Goal: Information Seeking & Learning: Learn about a topic

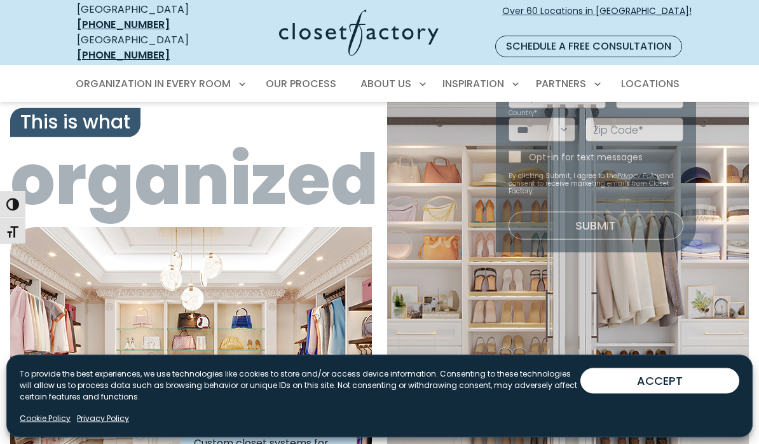
scroll to position [3, 0]
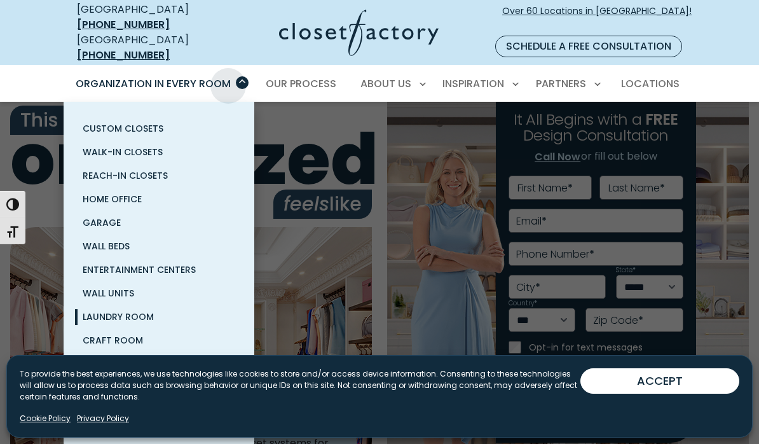
click at [109, 310] on span "Laundry Room" at bounding box center [118, 316] width 71 height 13
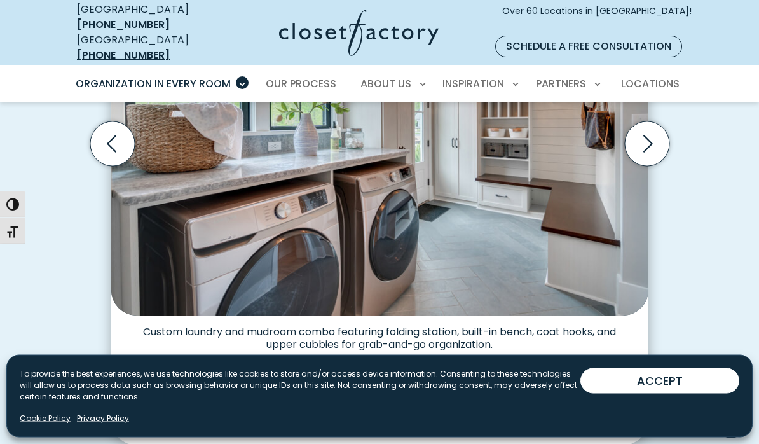
click at [230, 382] on img "Thumbnail Gallery" at bounding box center [234, 398] width 53 height 53
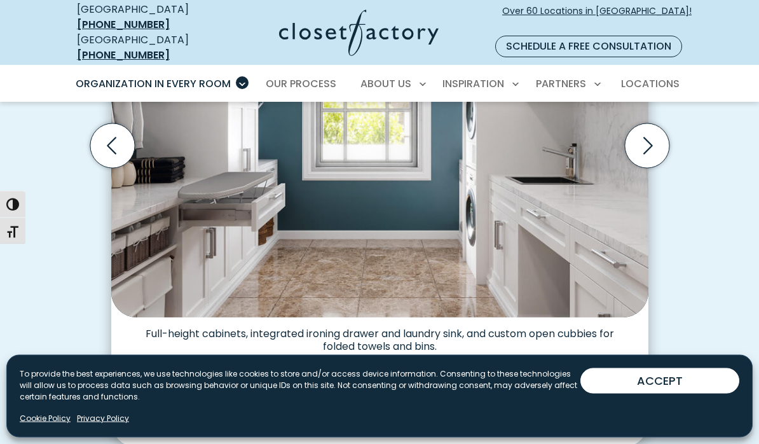
scroll to position [517, 0]
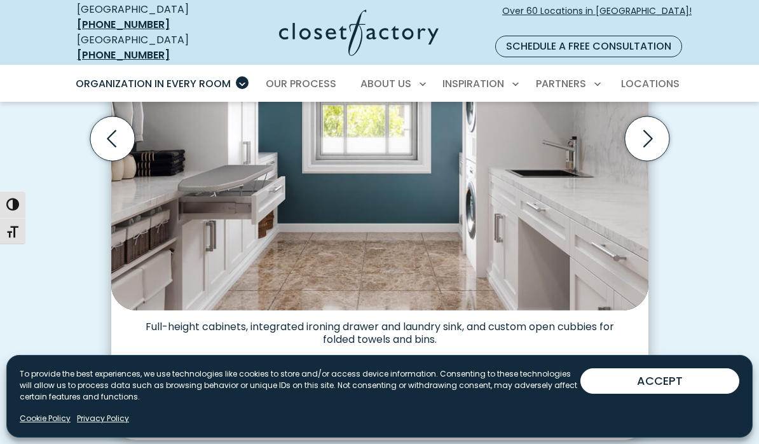
click at [296, 366] on img "Thumbnail Gallery" at bounding box center [307, 392] width 53 height 53
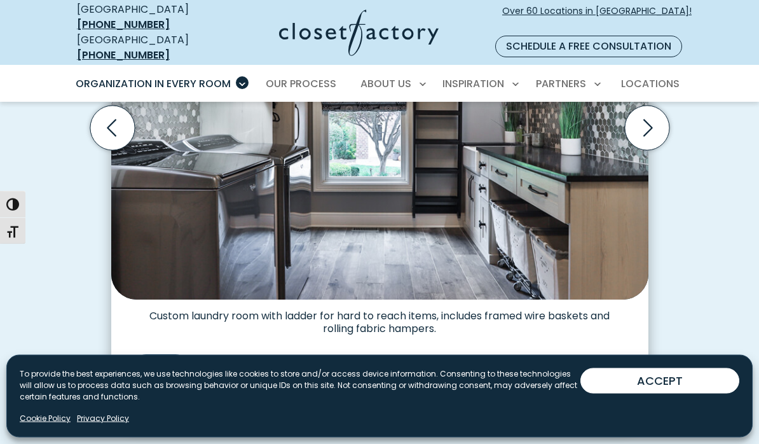
scroll to position [529, 0]
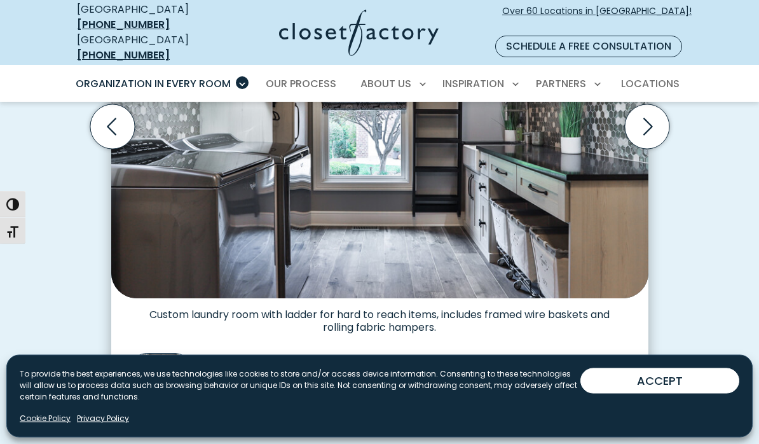
click at [221, 362] on img "Thumbnail Gallery" at bounding box center [234, 381] width 53 height 53
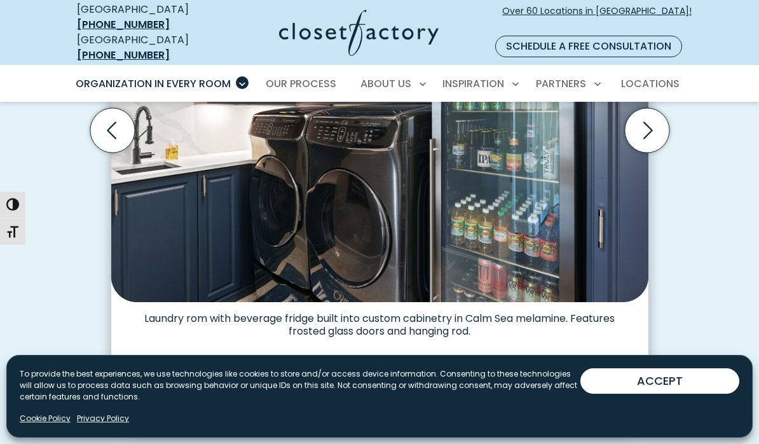
scroll to position [536, 0]
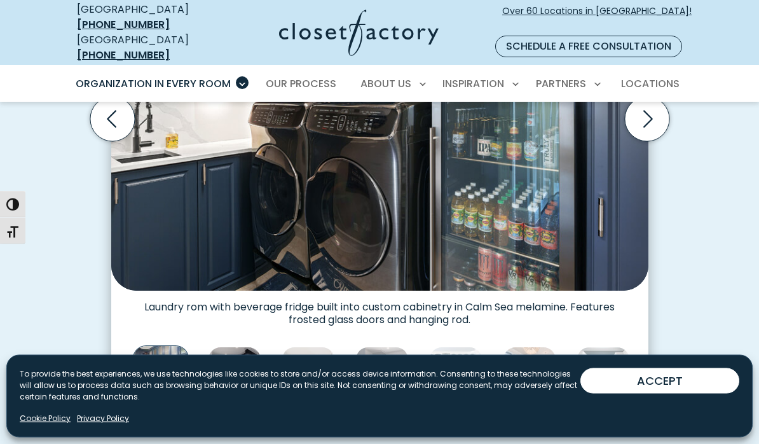
click at [232, 364] on img "Thumbnail Gallery" at bounding box center [234, 373] width 53 height 53
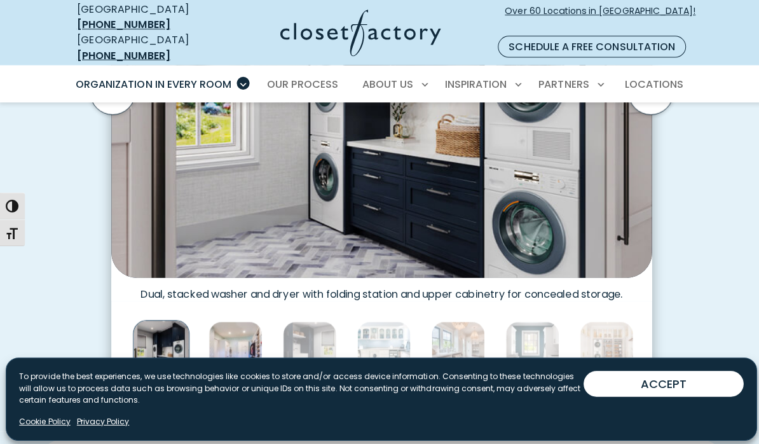
click at [226, 327] on img "Thumbnail Gallery" at bounding box center [234, 345] width 53 height 53
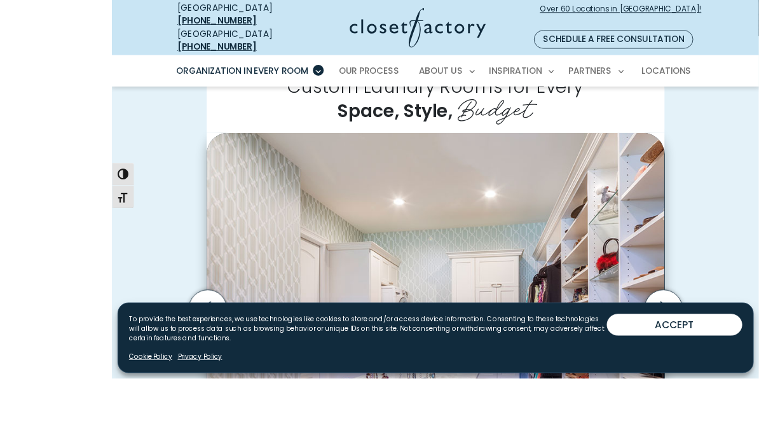
scroll to position [442, 0]
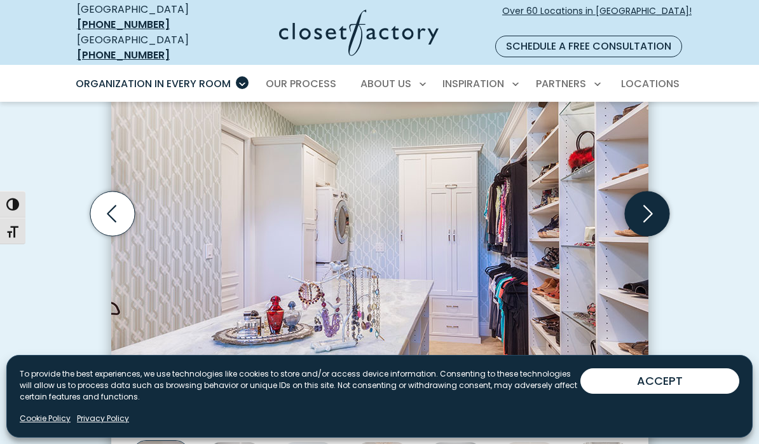
click at [653, 198] on icon "Next slide" at bounding box center [646, 213] width 44 height 44
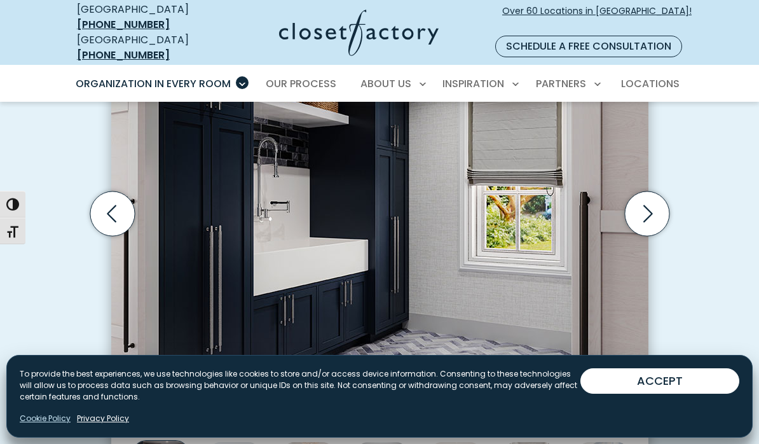
click at [42, 420] on link "Cookie Policy" at bounding box center [45, 417] width 51 height 11
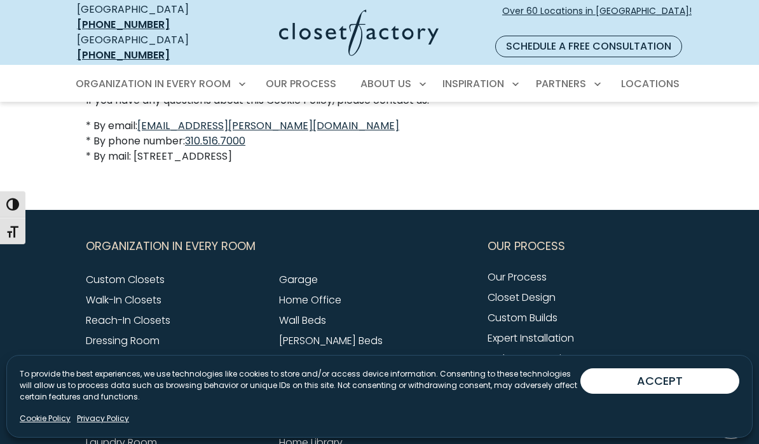
scroll to position [1360, 0]
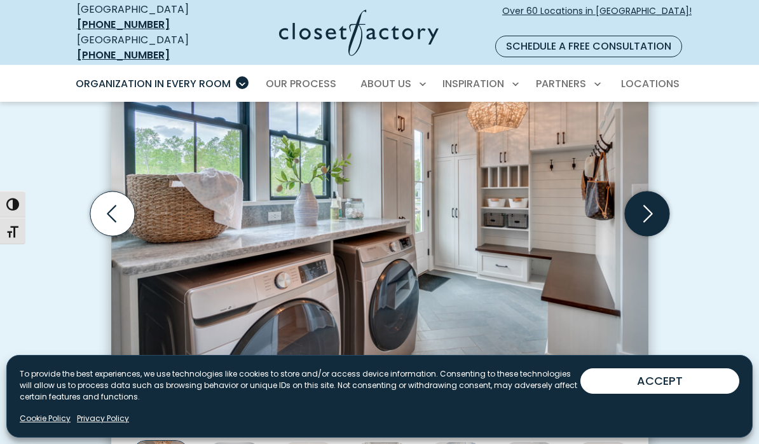
click at [640, 191] on icon "Next slide" at bounding box center [646, 213] width 44 height 44
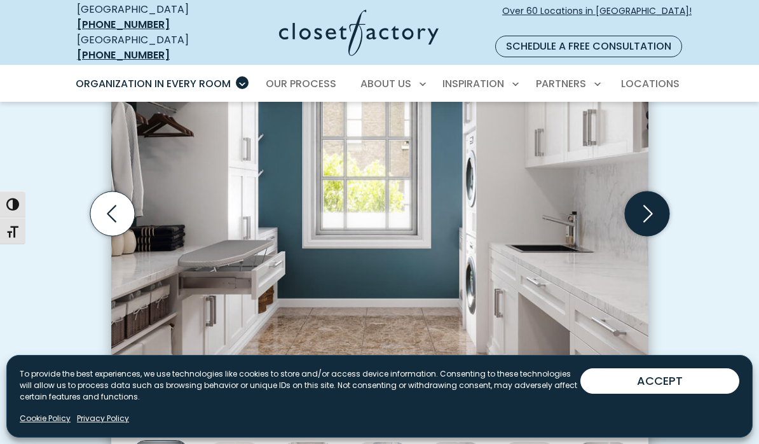
click at [657, 206] on icon "Next slide" at bounding box center [647, 213] width 55 height 55
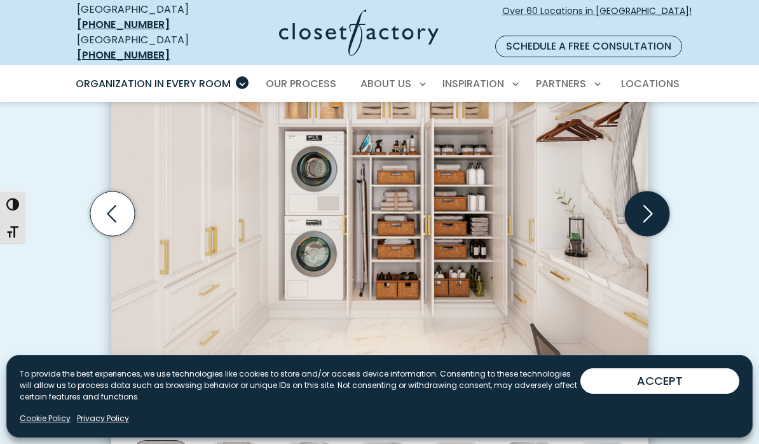
click at [650, 193] on icon "Next slide" at bounding box center [646, 213] width 44 height 44
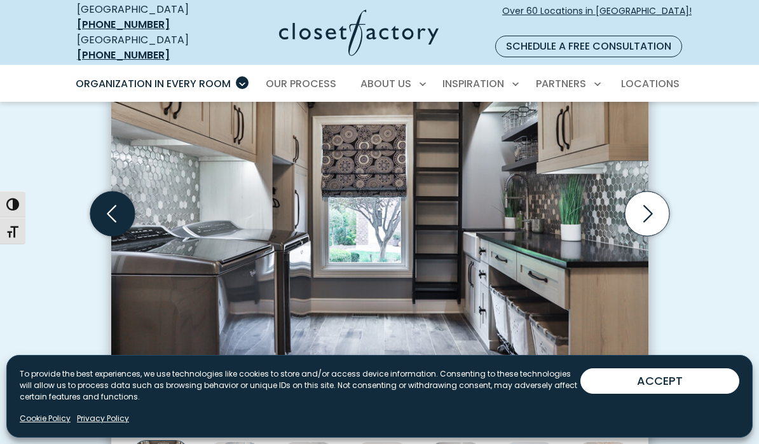
click at [109, 191] on icon "Previous slide" at bounding box center [112, 213] width 44 height 44
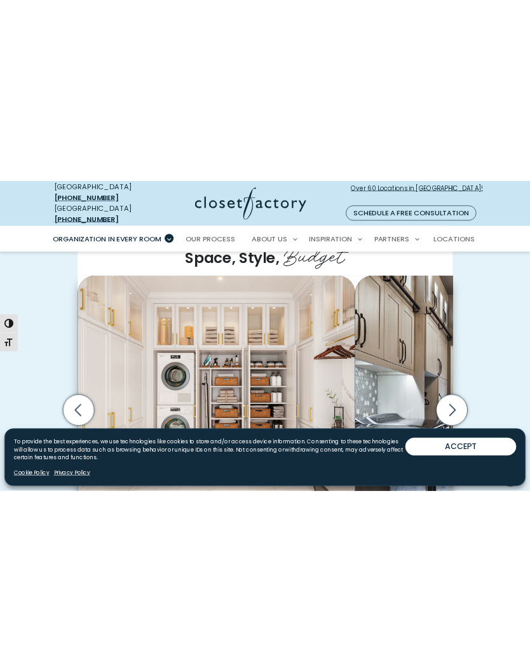
scroll to position [200, 0]
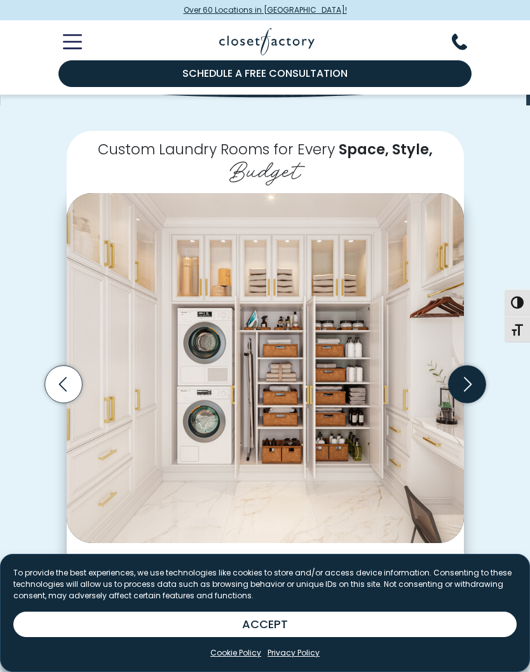
click at [467, 385] on icon "Next slide" at bounding box center [466, 384] width 37 height 37
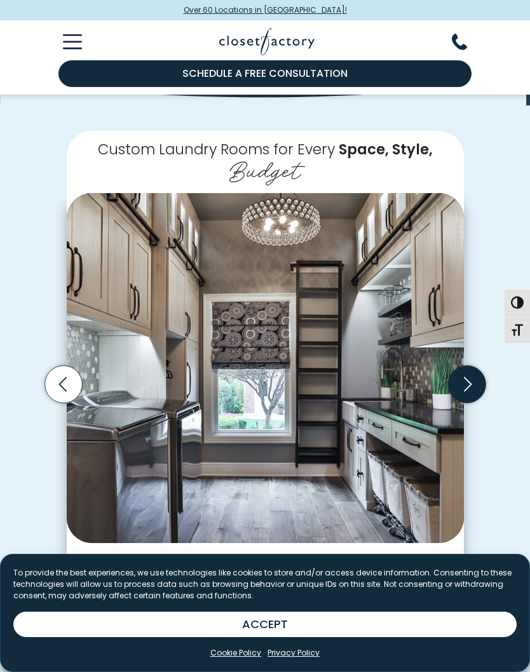
click at [470, 384] on icon "Next slide" at bounding box center [466, 384] width 37 height 37
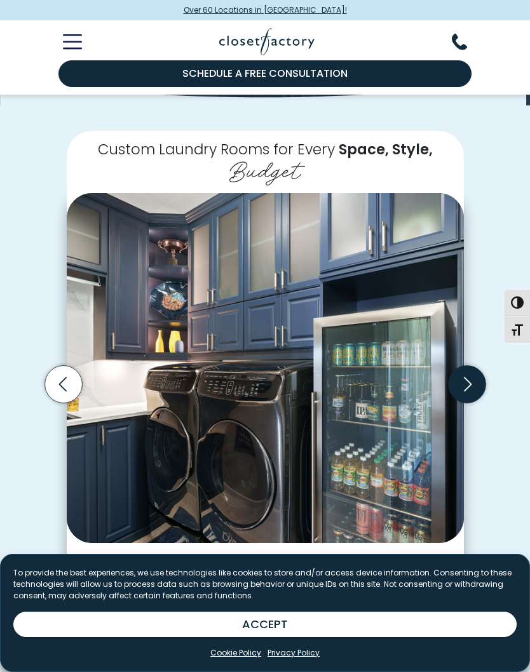
click at [464, 386] on icon "Next slide" at bounding box center [467, 384] width 8 height 15
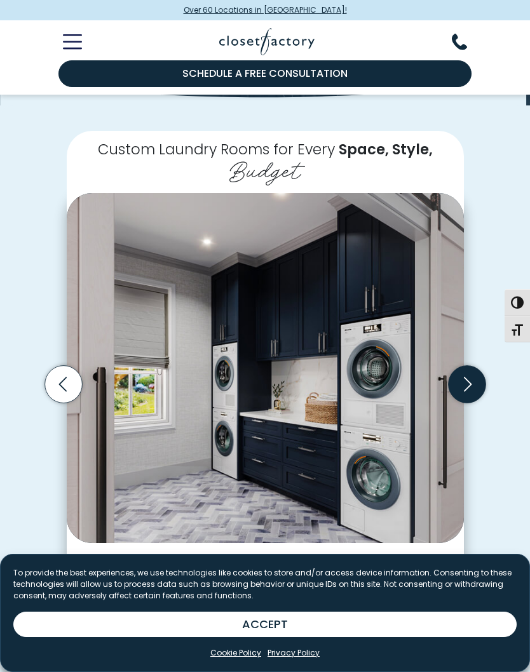
click at [461, 387] on icon "Next slide" at bounding box center [466, 384] width 37 height 37
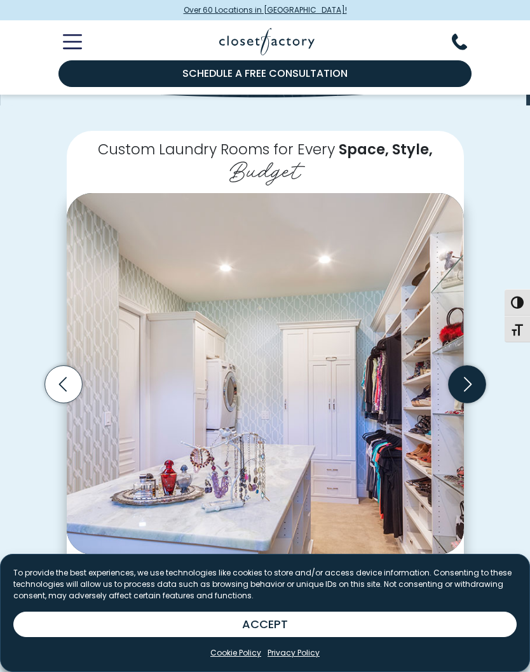
click at [464, 383] on icon "Next slide" at bounding box center [466, 384] width 37 height 37
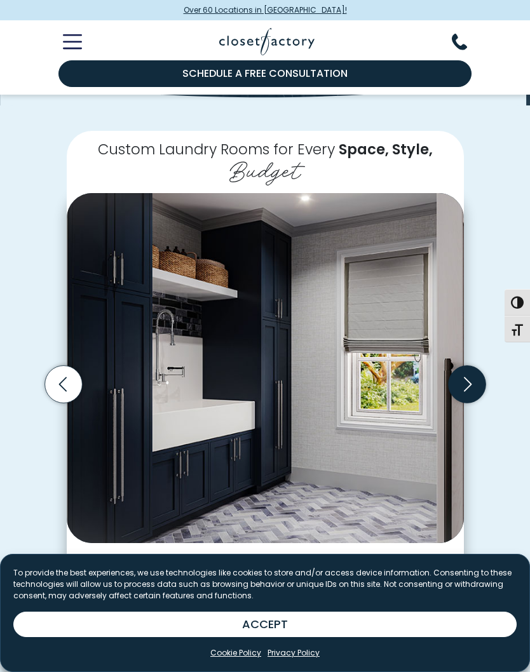
click at [464, 383] on icon "Next slide" at bounding box center [466, 384] width 37 height 37
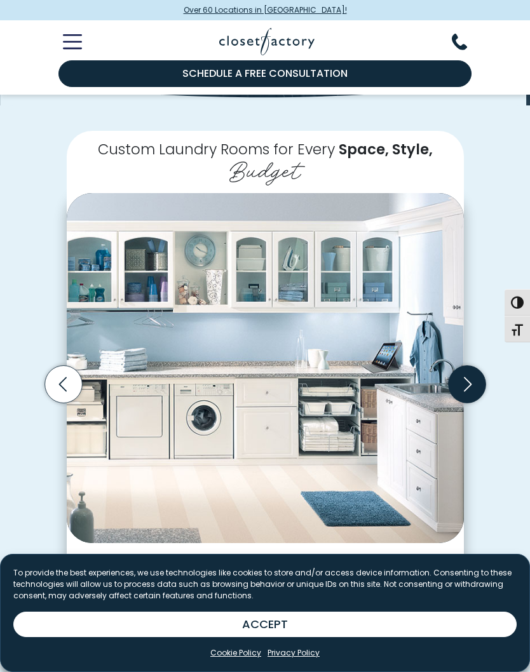
click at [461, 380] on icon "Next slide" at bounding box center [466, 384] width 37 height 37
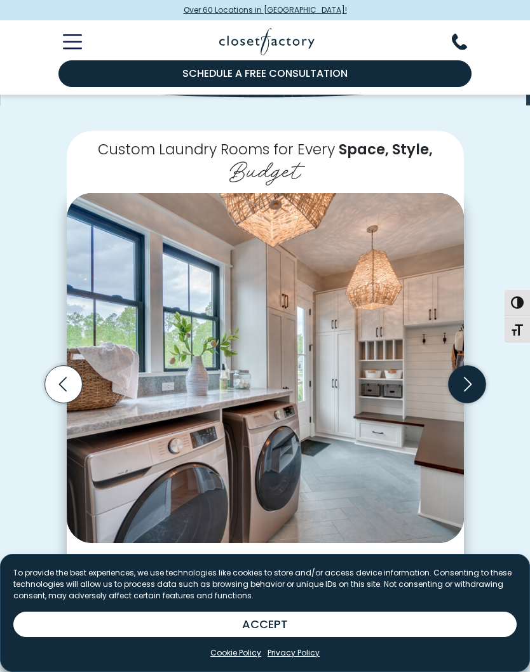
click at [465, 377] on icon "Next slide" at bounding box center [467, 384] width 8 height 15
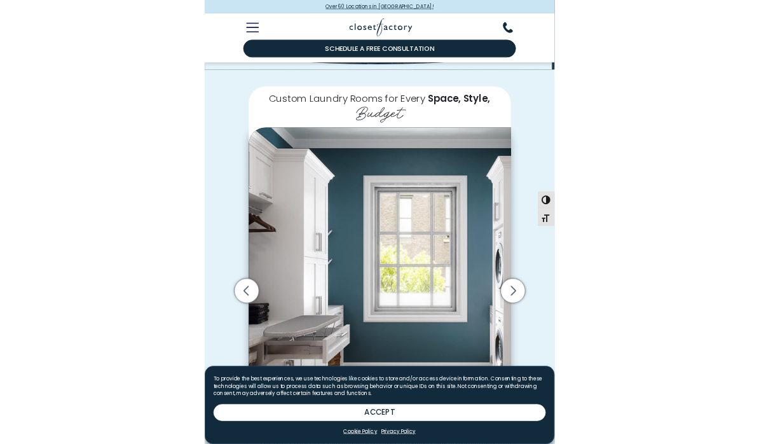
scroll to position [347, 0]
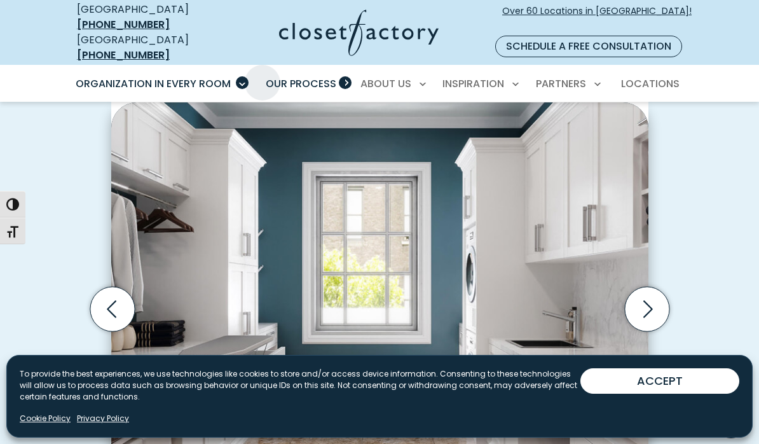
click at [309, 76] on span "Our Process" at bounding box center [301, 83] width 71 height 15
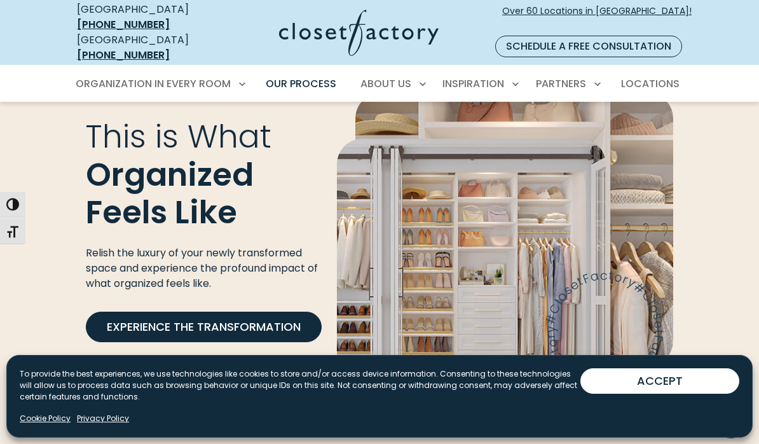
scroll to position [2162, 0]
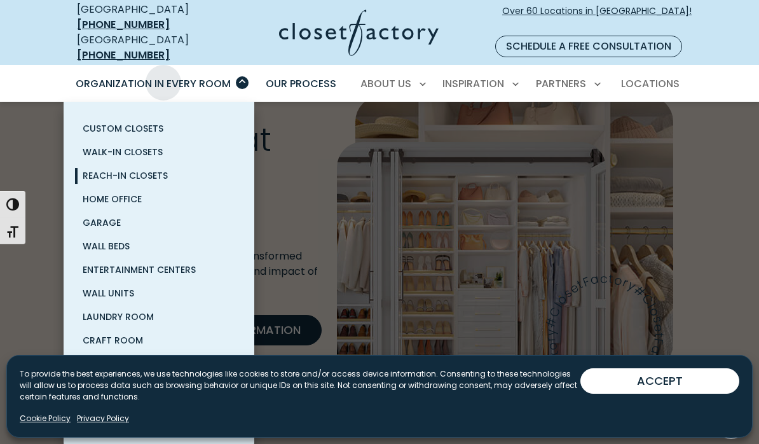
click at [113, 169] on span "Reach-In Closets" at bounding box center [125, 175] width 85 height 13
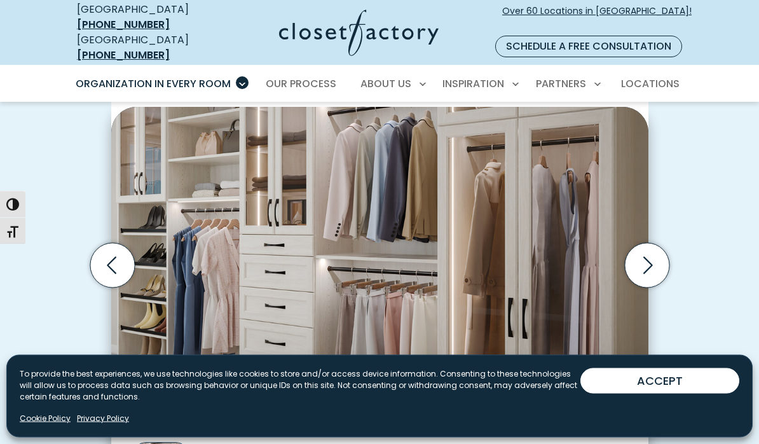
scroll to position [328, 0]
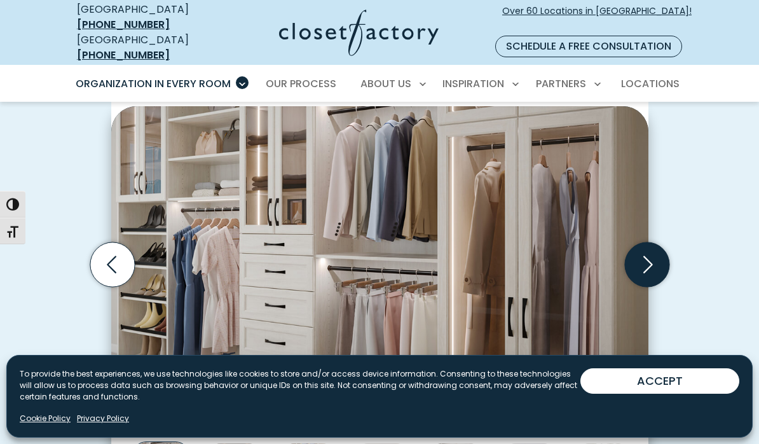
click at [633, 242] on icon "Next slide" at bounding box center [646, 264] width 44 height 44
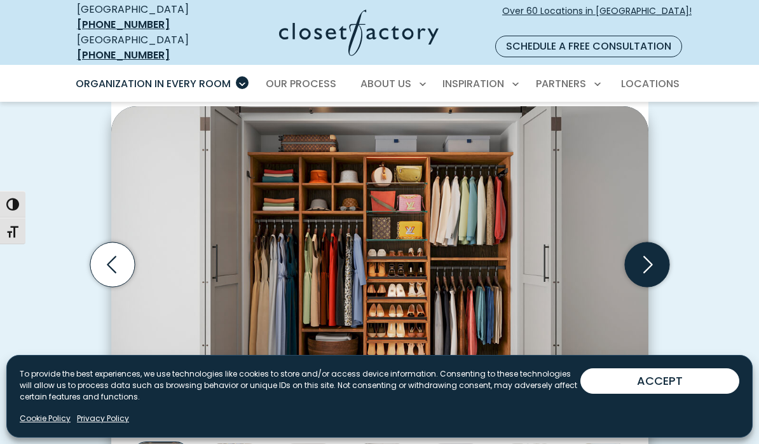
click at [646, 259] on icon "Next slide" at bounding box center [646, 264] width 44 height 44
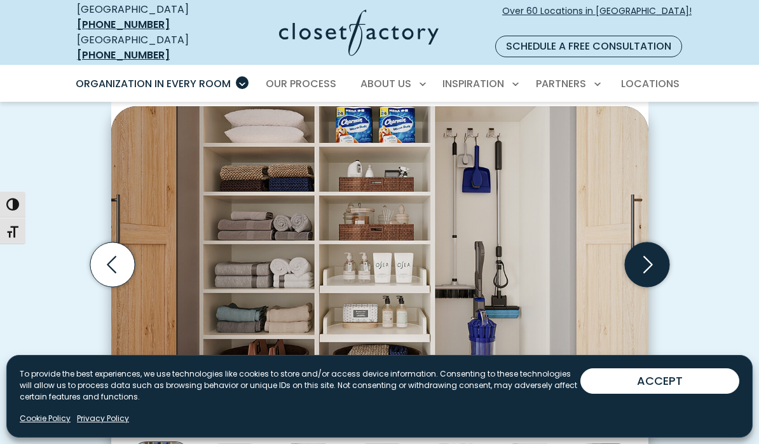
click at [669, 269] on icon "Next slide" at bounding box center [647, 264] width 55 height 55
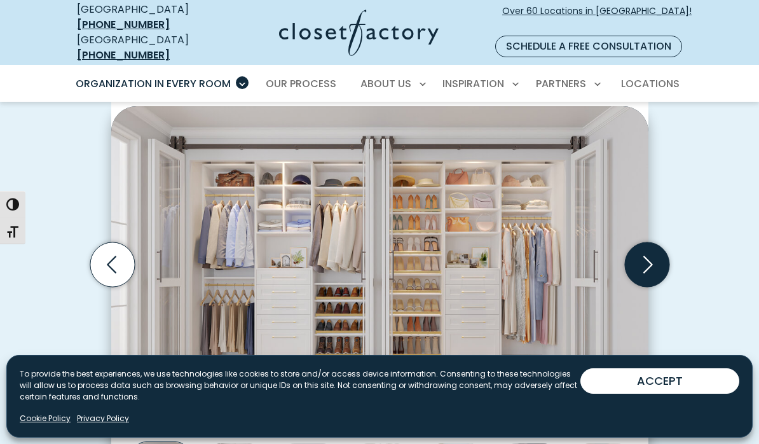
click at [664, 257] on icon "Next slide" at bounding box center [646, 264] width 44 height 44
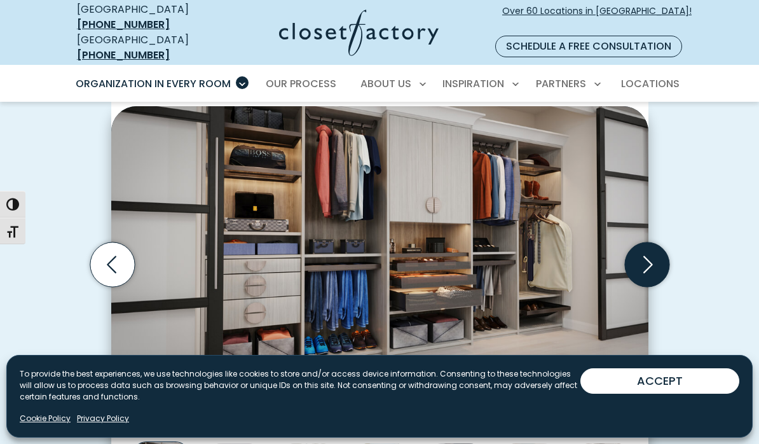
click at [644, 255] on icon "Next slide" at bounding box center [646, 264] width 44 height 44
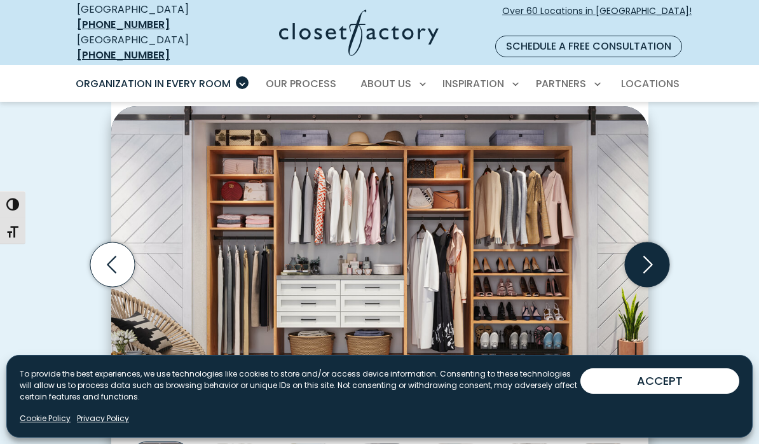
click at [644, 255] on icon "Next slide" at bounding box center [646, 264] width 44 height 44
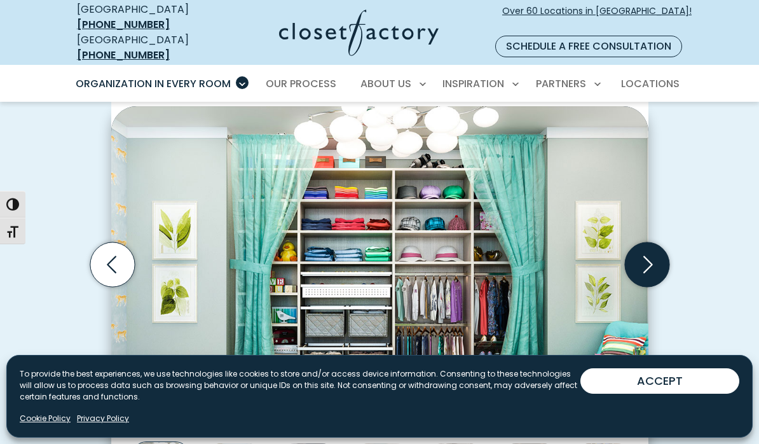
click at [644, 255] on icon "Next slide" at bounding box center [646, 264] width 44 height 44
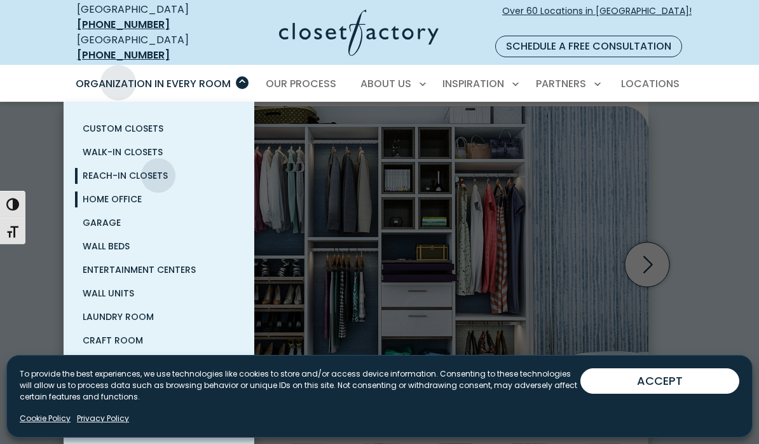
click at [116, 193] on span "Home Office" at bounding box center [112, 199] width 59 height 13
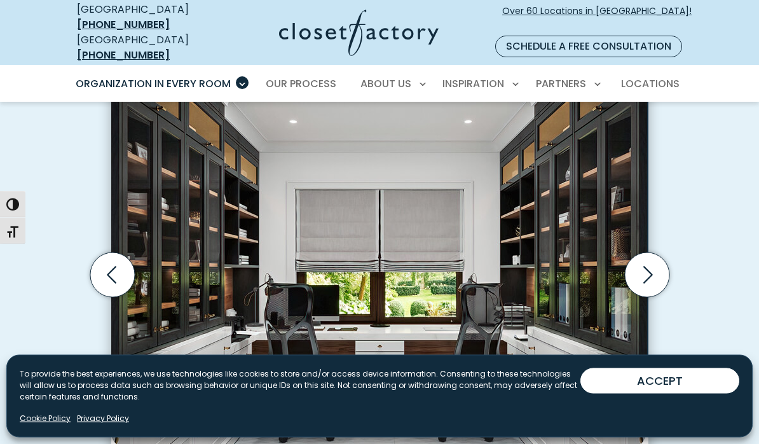
scroll to position [388, 0]
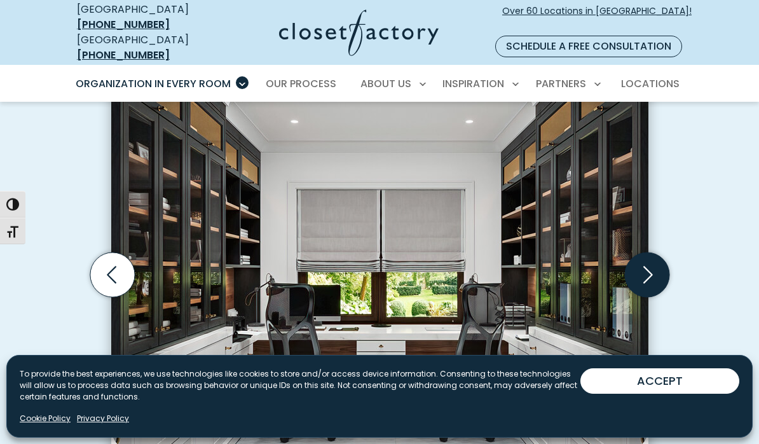
click at [646, 252] on icon "Next slide" at bounding box center [646, 274] width 44 height 44
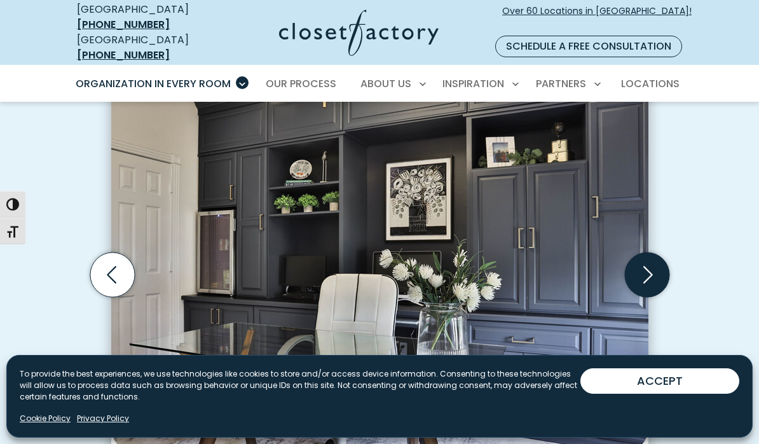
click at [624, 269] on icon "Next slide" at bounding box center [647, 274] width 55 height 55
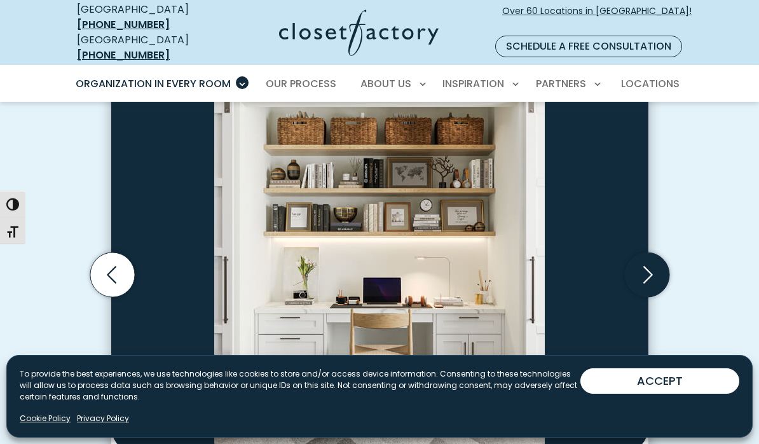
click at [628, 273] on icon "Next slide" at bounding box center [647, 274] width 55 height 55
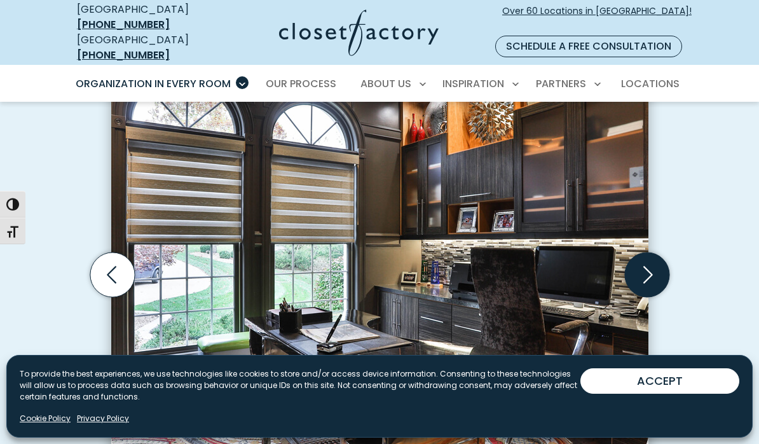
click at [653, 257] on icon "Next slide" at bounding box center [646, 274] width 44 height 44
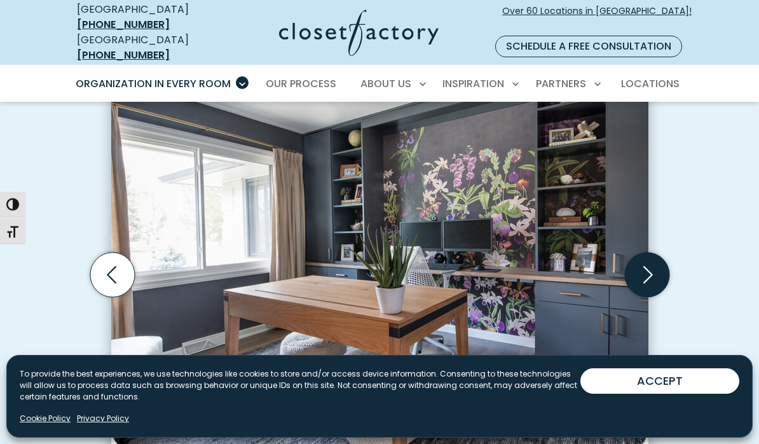
click at [657, 266] on icon "Next slide" at bounding box center [646, 274] width 44 height 44
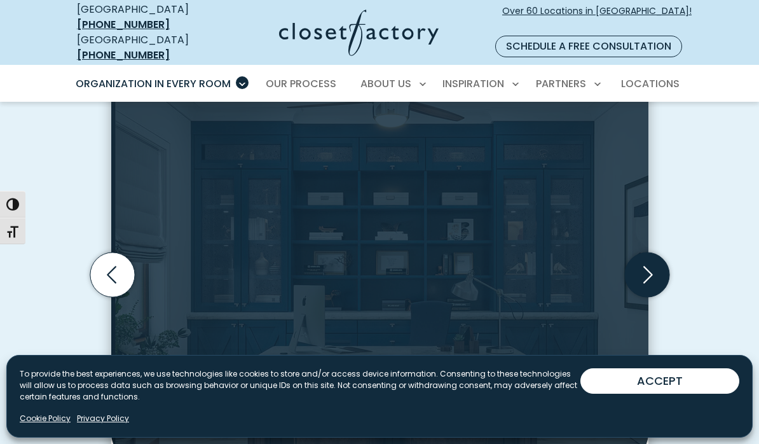
click at [656, 265] on icon "Next slide" at bounding box center [646, 274] width 44 height 44
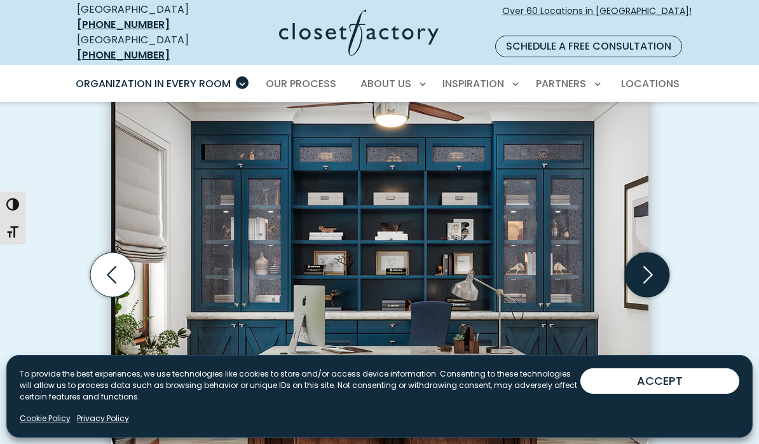
click at [653, 266] on icon "Next slide" at bounding box center [646, 274] width 44 height 44
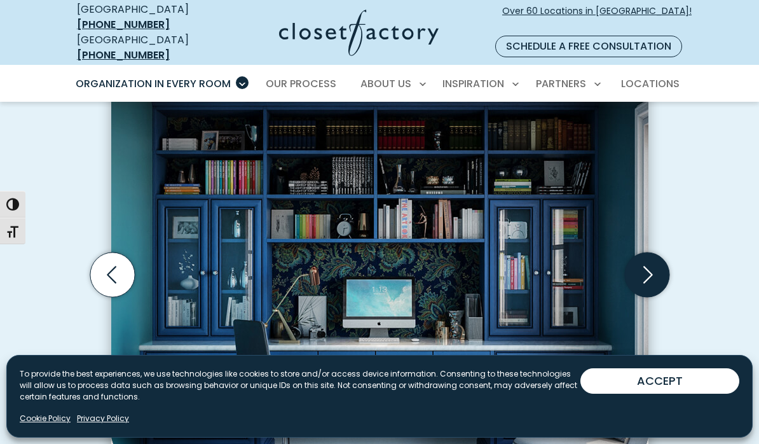
click at [652, 266] on icon "Next slide" at bounding box center [646, 274] width 44 height 44
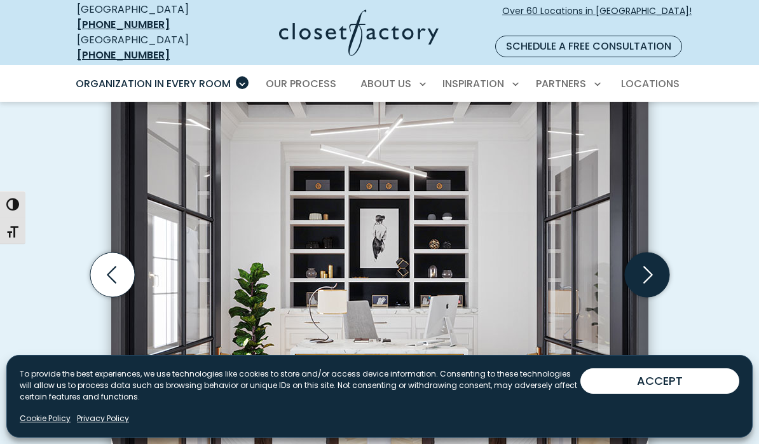
click at [656, 267] on icon "Next slide" at bounding box center [646, 274] width 44 height 44
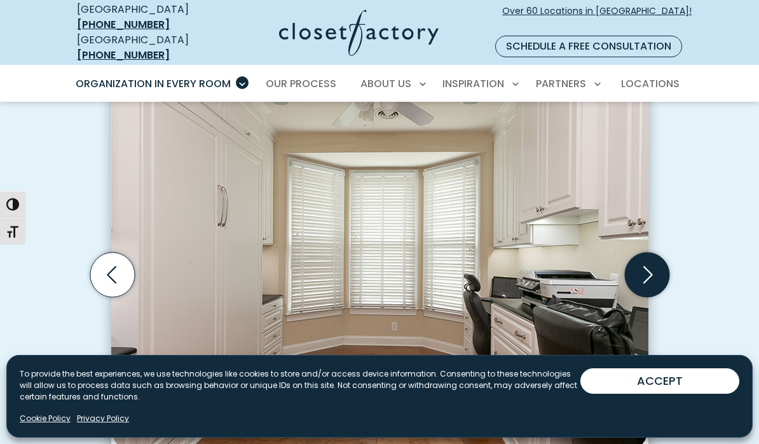
click at [649, 267] on icon "Next slide" at bounding box center [646, 274] width 44 height 44
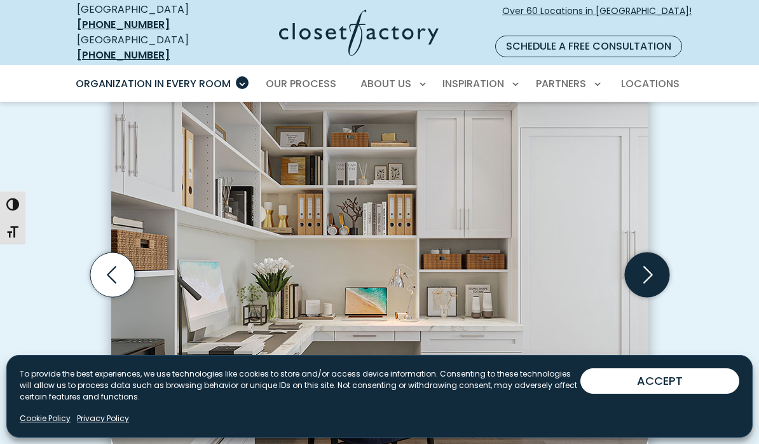
click at [644, 260] on icon "Next slide" at bounding box center [646, 274] width 44 height 44
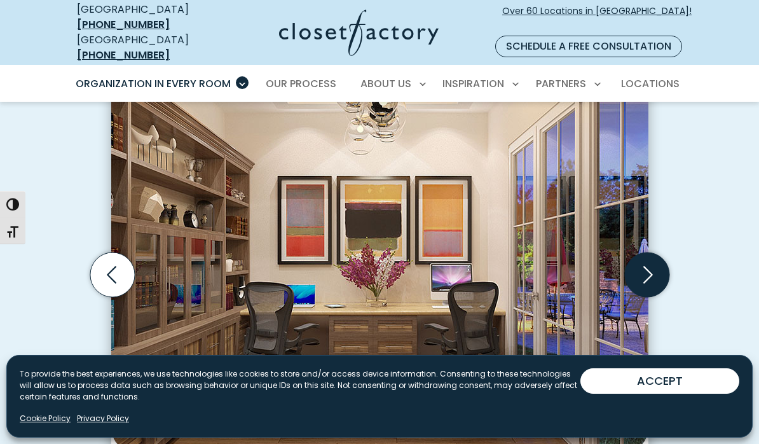
click at [637, 257] on icon "Next slide" at bounding box center [646, 274] width 44 height 44
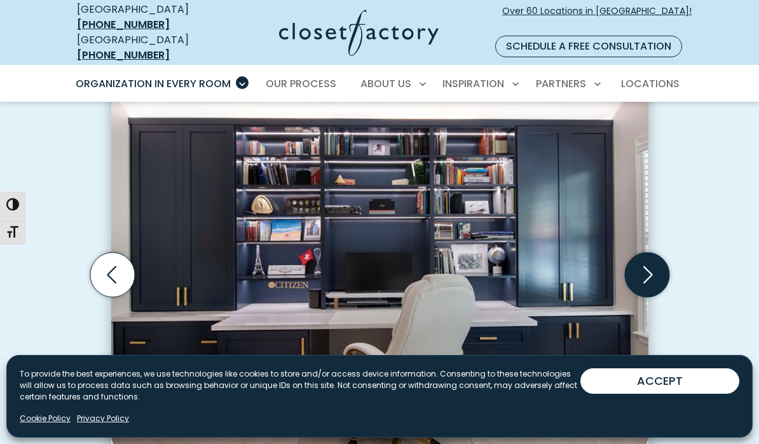
click at [640, 255] on icon "Next slide" at bounding box center [646, 274] width 44 height 44
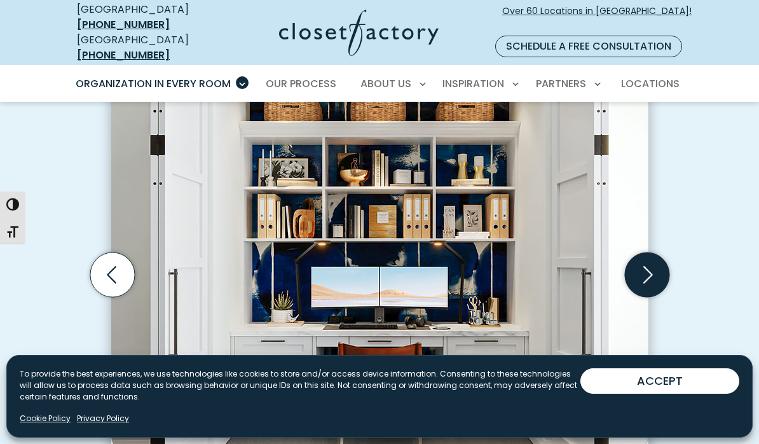
click at [641, 262] on icon "Next slide" at bounding box center [646, 274] width 44 height 44
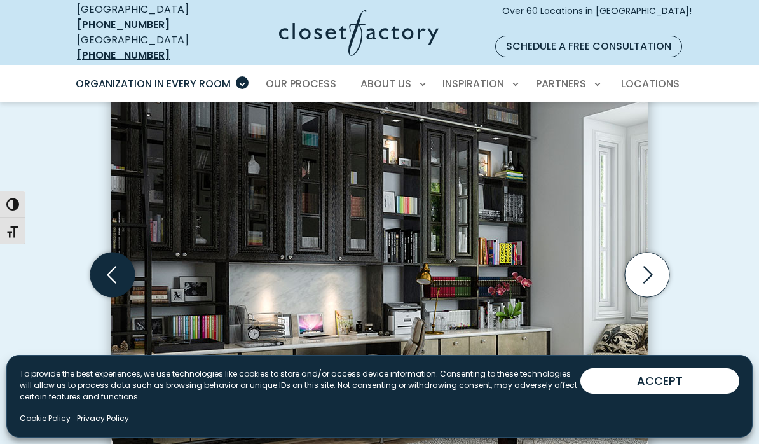
click at [123, 264] on icon "Previous slide" at bounding box center [112, 274] width 44 height 44
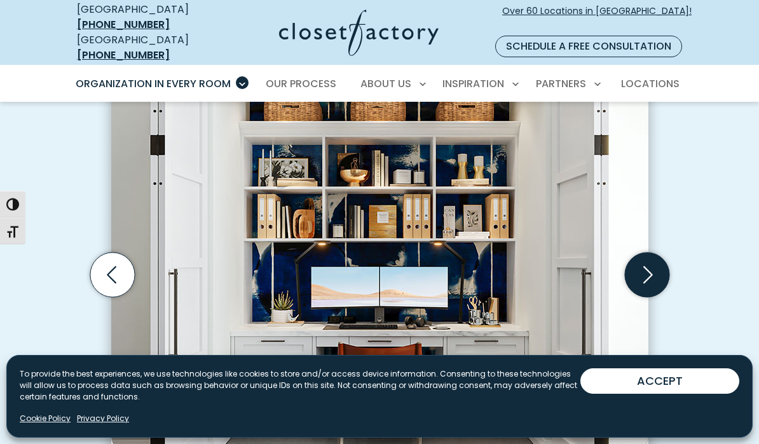
click at [667, 260] on icon "Next slide" at bounding box center [646, 274] width 44 height 44
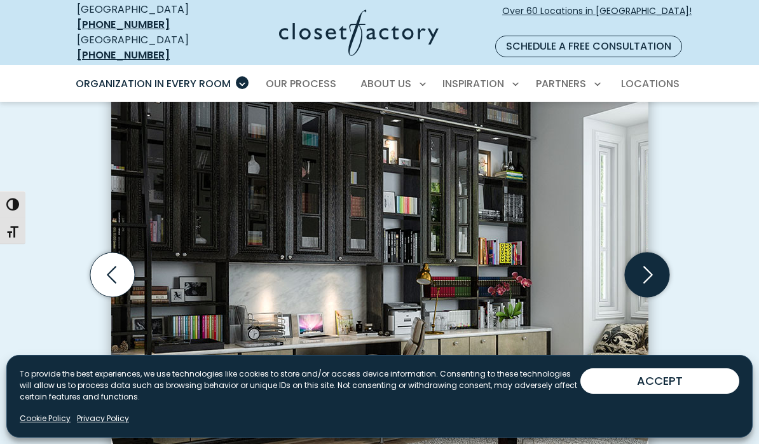
click at [651, 273] on icon "Next slide" at bounding box center [646, 274] width 44 height 44
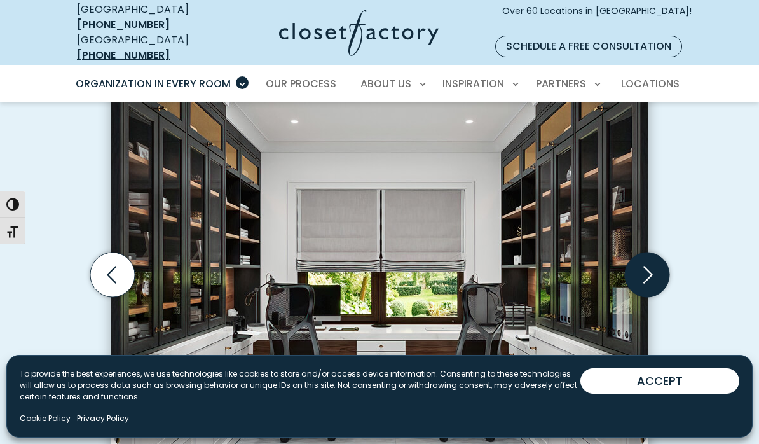
click at [651, 265] on icon "Next slide" at bounding box center [646, 274] width 44 height 44
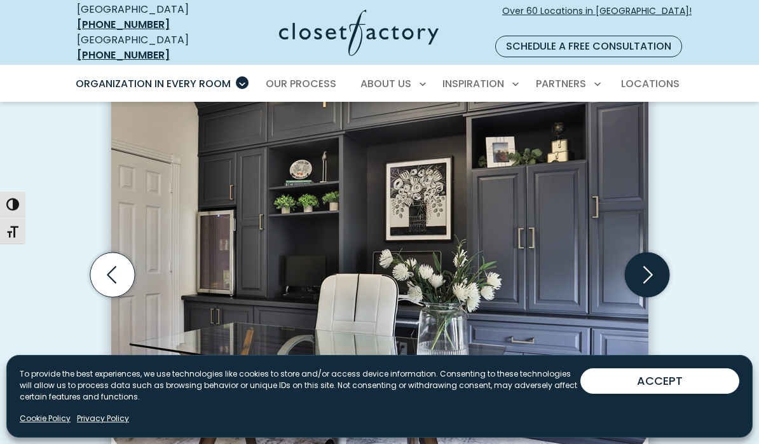
click at [650, 267] on icon "Next slide" at bounding box center [646, 274] width 44 height 44
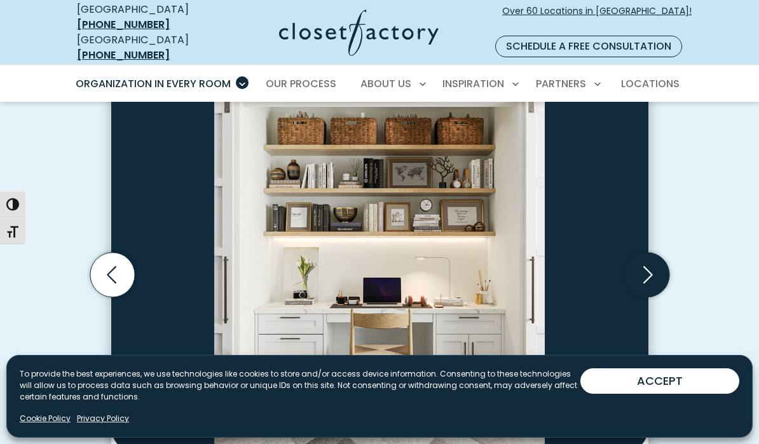
click at [651, 262] on icon "Next slide" at bounding box center [646, 274] width 44 height 44
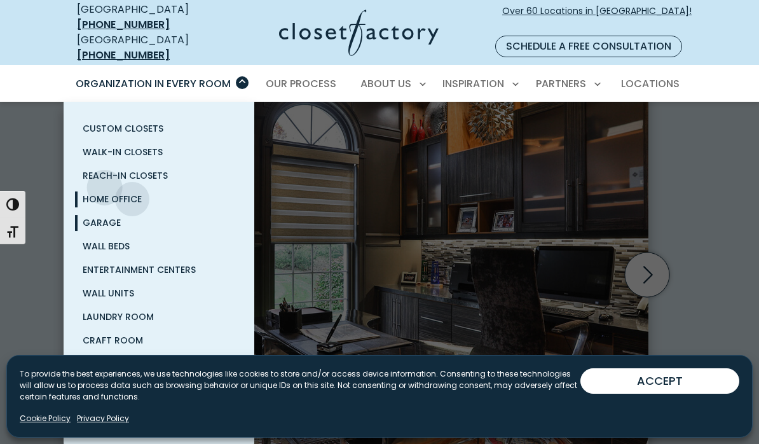
click at [99, 216] on span "Garage" at bounding box center [102, 222] width 38 height 13
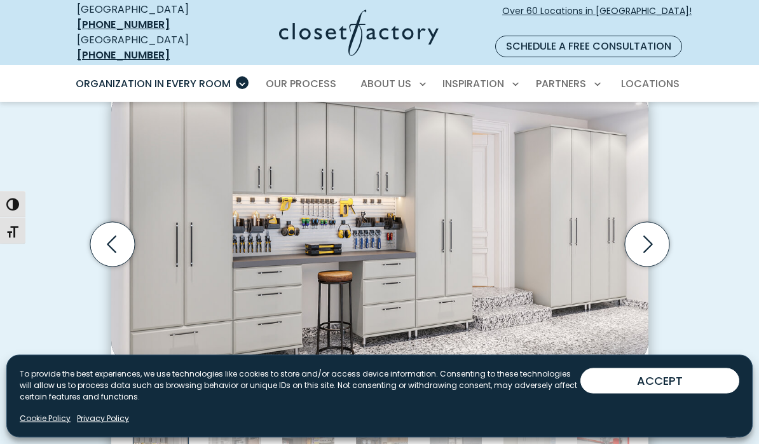
scroll to position [363, 0]
click at [644, 231] on icon "Next slide" at bounding box center [646, 244] width 44 height 44
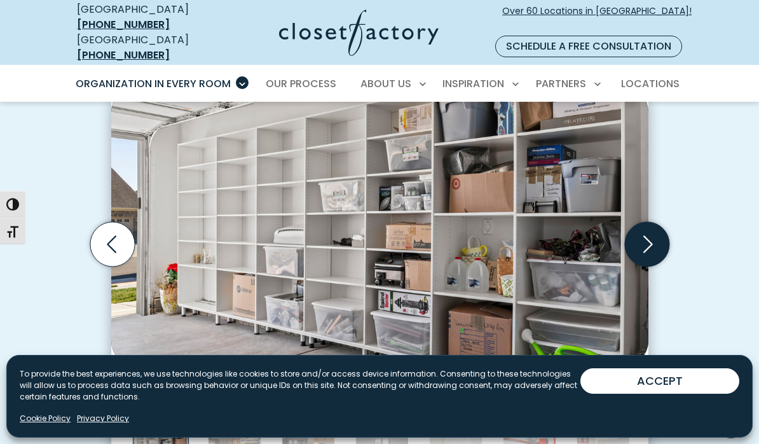
click at [640, 232] on icon "Next slide" at bounding box center [646, 244] width 44 height 44
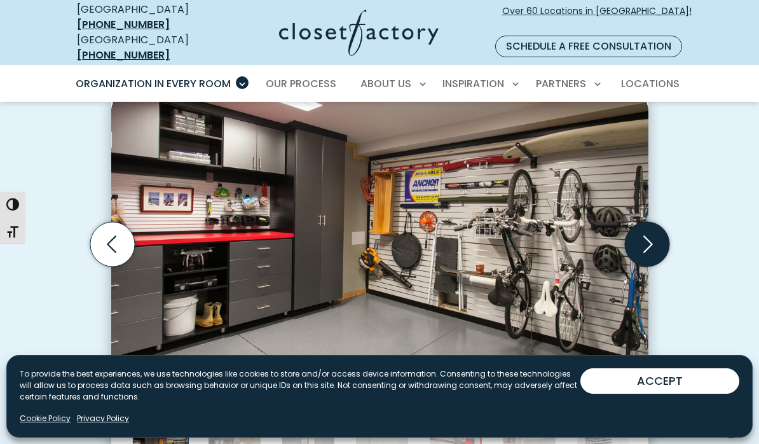
click at [647, 231] on icon "Next slide" at bounding box center [646, 244] width 44 height 44
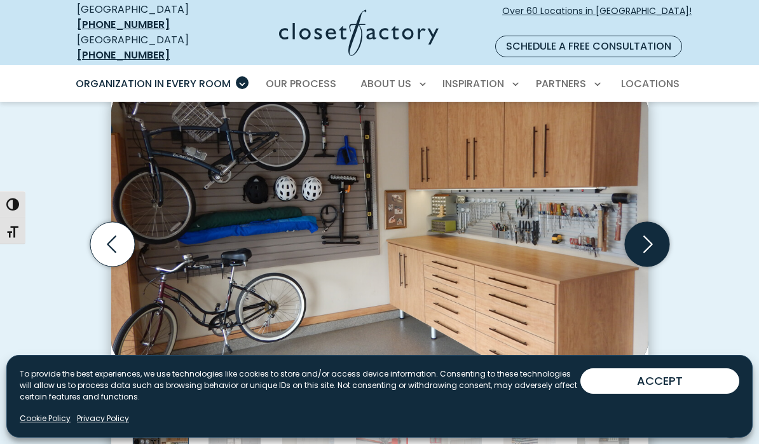
click at [644, 235] on icon "Next slide" at bounding box center [648, 243] width 10 height 17
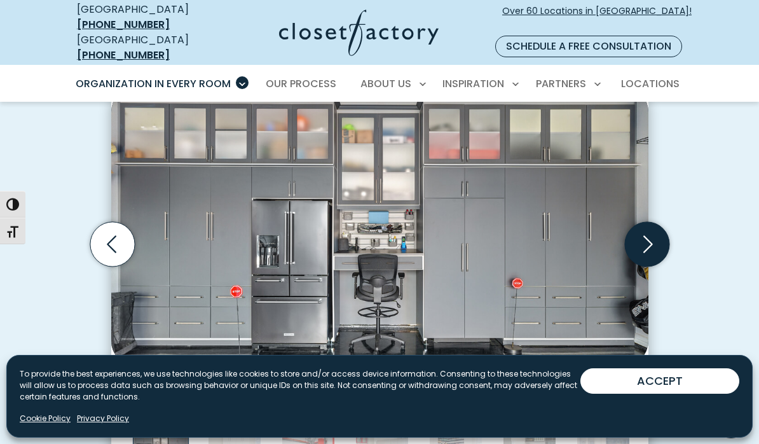
click at [654, 223] on icon "Next slide" at bounding box center [646, 244] width 44 height 44
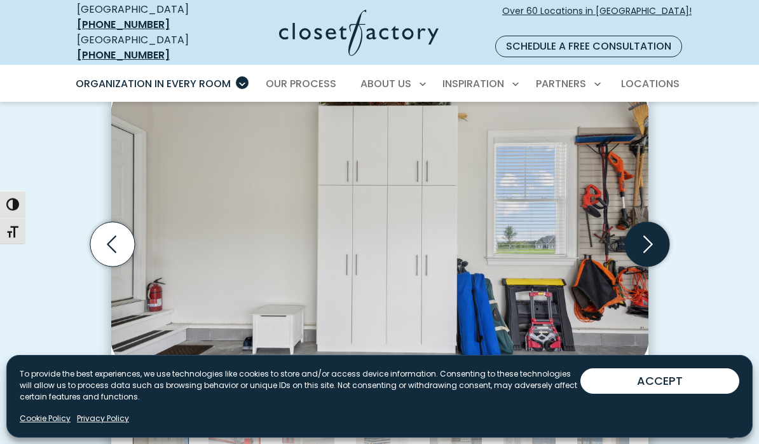
click at [658, 222] on icon "Next slide" at bounding box center [646, 244] width 44 height 44
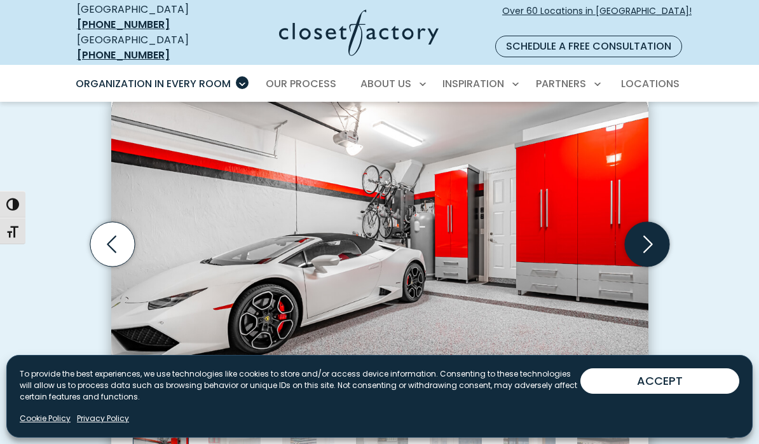
click at [642, 226] on icon "Next slide" at bounding box center [646, 244] width 44 height 44
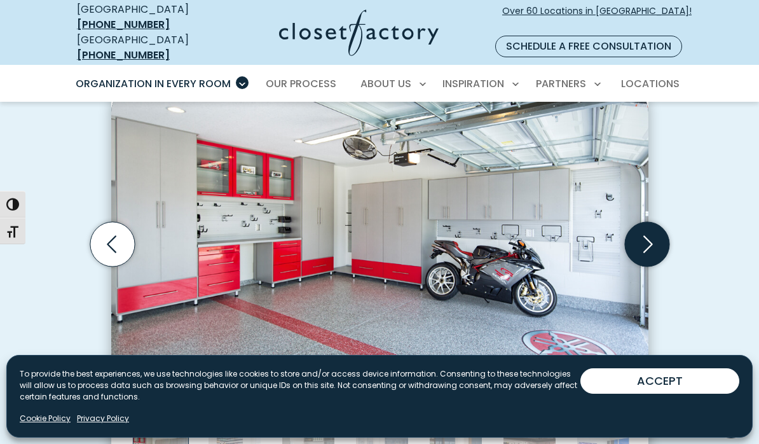
click at [650, 224] on icon "Next slide" at bounding box center [646, 244] width 44 height 44
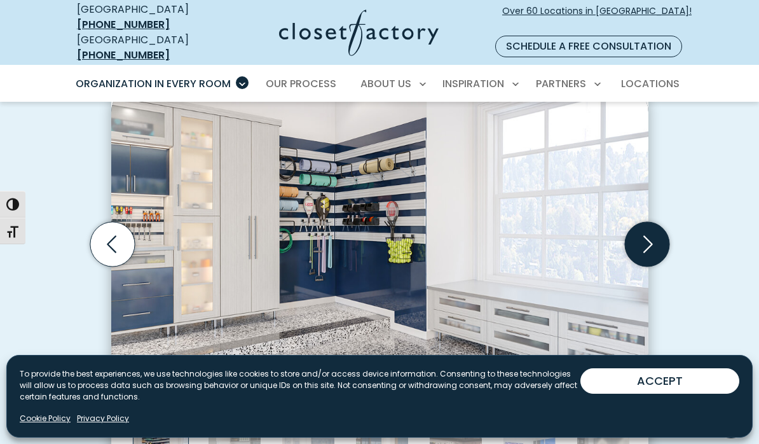
click at [656, 222] on icon "Next slide" at bounding box center [646, 244] width 44 height 44
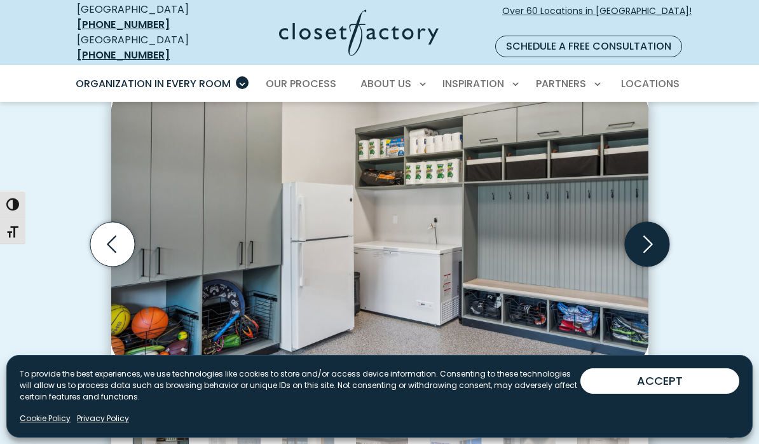
click at [648, 227] on icon "Next slide" at bounding box center [646, 244] width 44 height 44
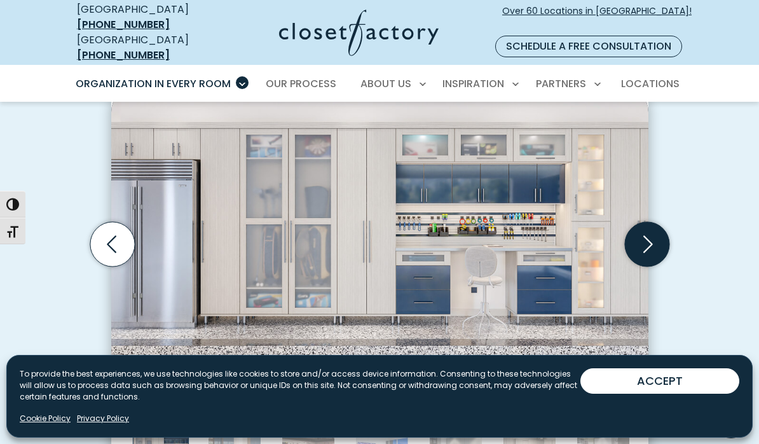
click at [653, 233] on icon "Next slide" at bounding box center [646, 244] width 44 height 44
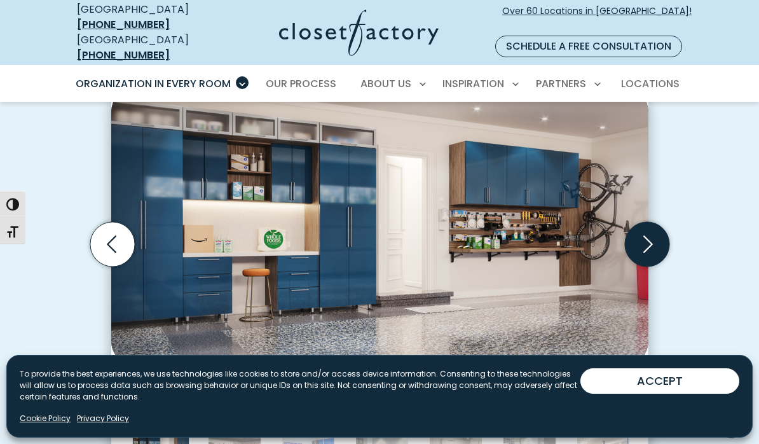
click at [649, 233] on icon "Next slide" at bounding box center [646, 244] width 44 height 44
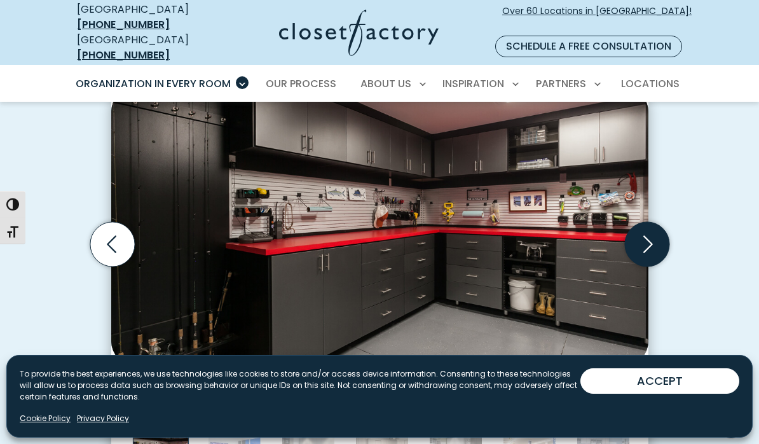
click at [648, 226] on icon "Next slide" at bounding box center [646, 244] width 44 height 44
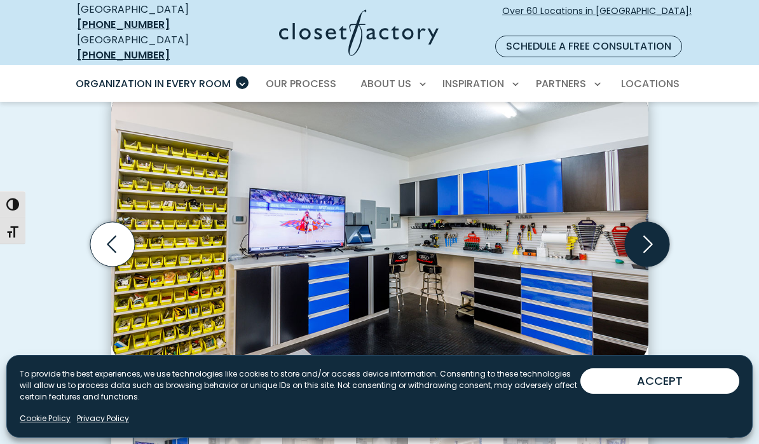
click at [647, 235] on icon "Next slide" at bounding box center [648, 243] width 10 height 17
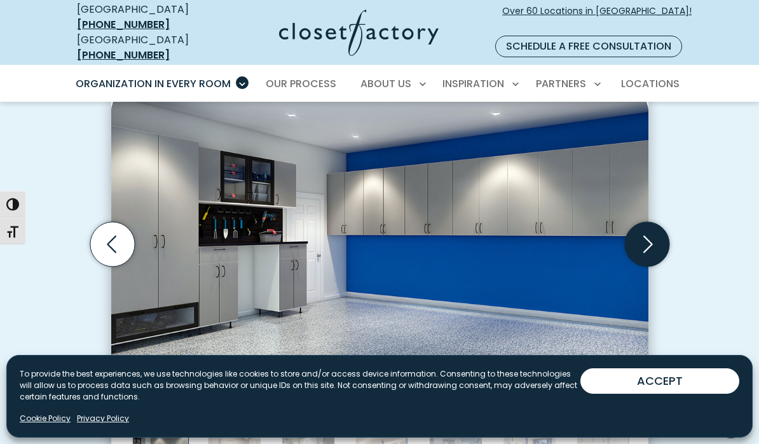
click at [647, 229] on icon "Next slide" at bounding box center [646, 244] width 44 height 44
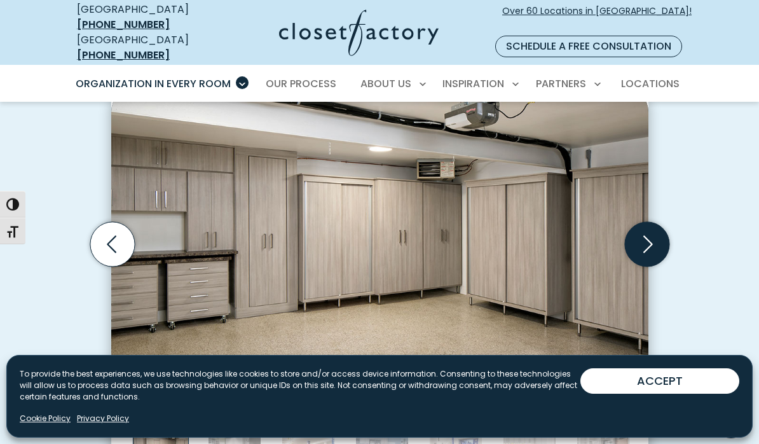
click at [649, 236] on icon "Next slide" at bounding box center [646, 244] width 44 height 44
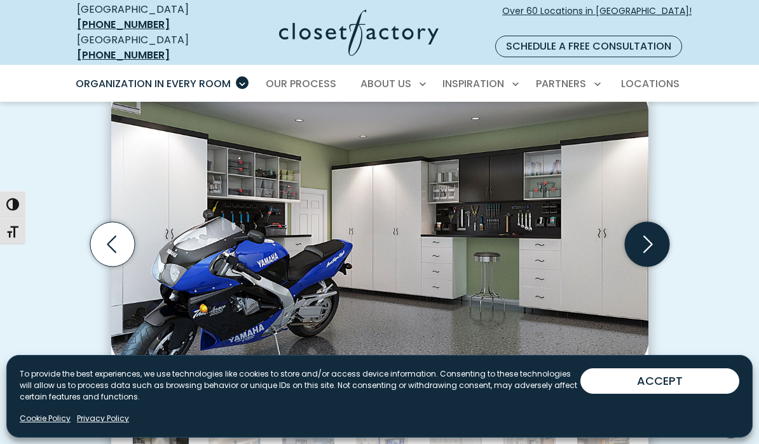
click at [645, 231] on icon "Next slide" at bounding box center [646, 244] width 44 height 44
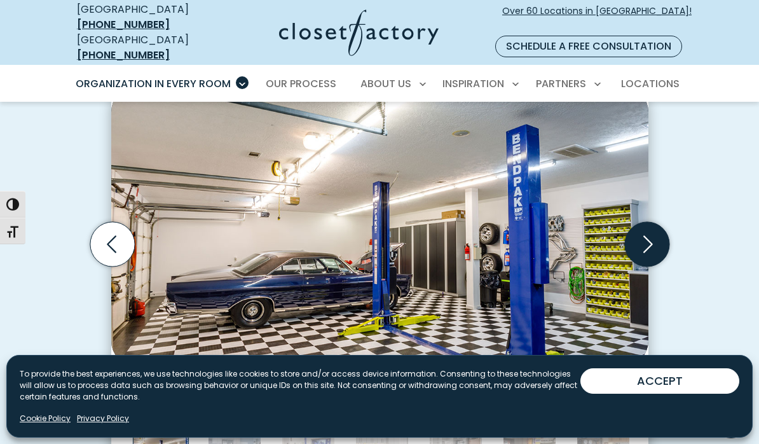
click at [646, 229] on icon "Next slide" at bounding box center [646, 244] width 44 height 44
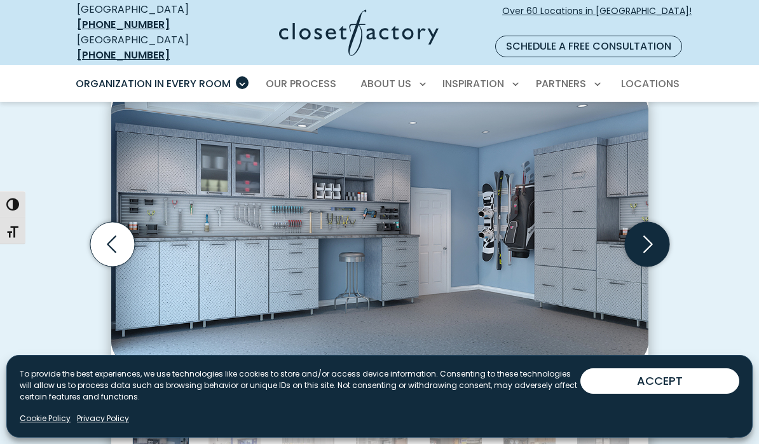
click at [630, 236] on icon "Next slide" at bounding box center [646, 244] width 44 height 44
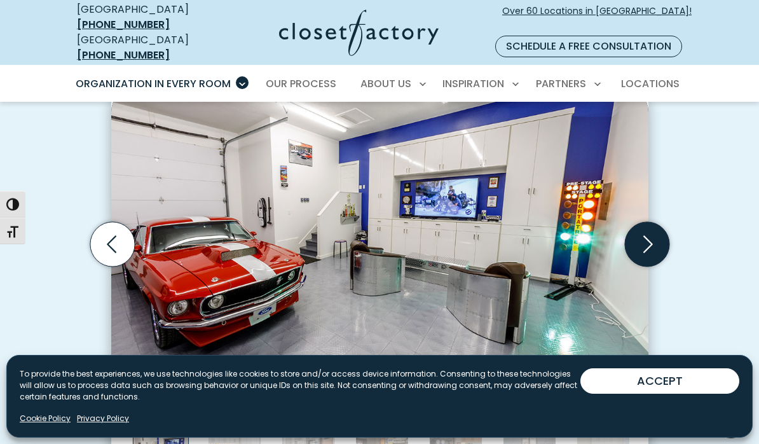
click at [644, 239] on icon "Next slide" at bounding box center [646, 244] width 44 height 44
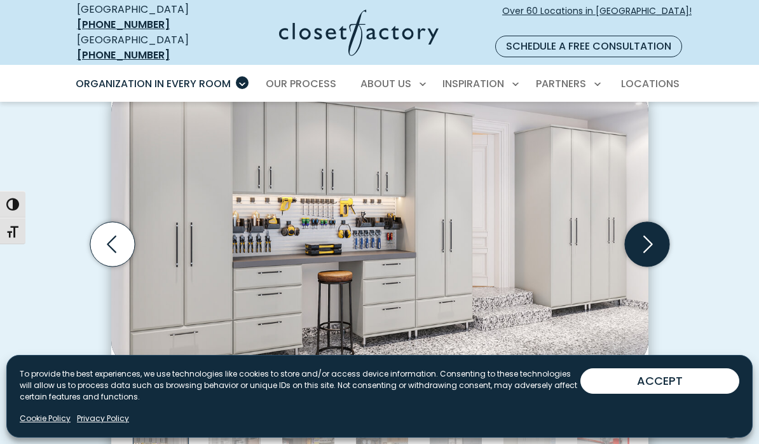
click at [648, 241] on icon "Next slide" at bounding box center [646, 244] width 44 height 44
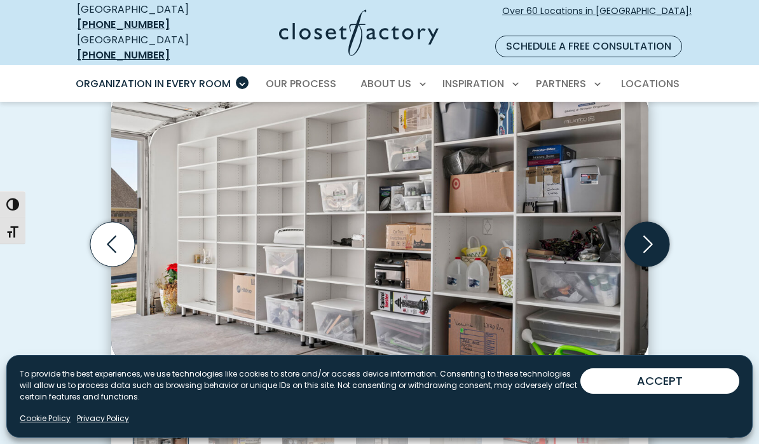
click at [640, 238] on icon "Next slide" at bounding box center [646, 244] width 44 height 44
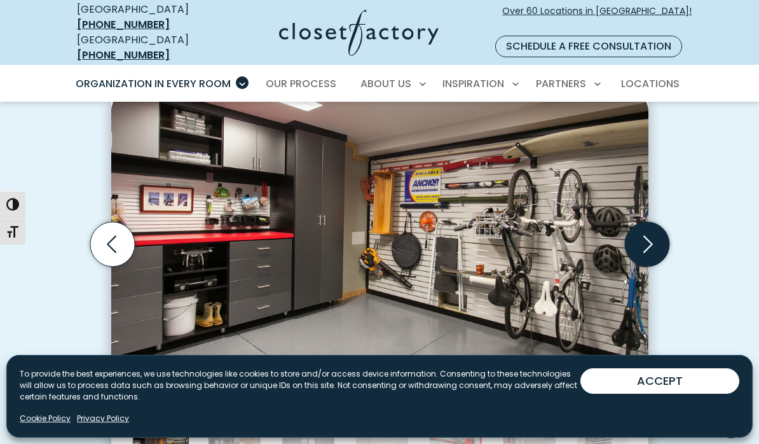
click at [649, 233] on icon "Next slide" at bounding box center [646, 244] width 44 height 44
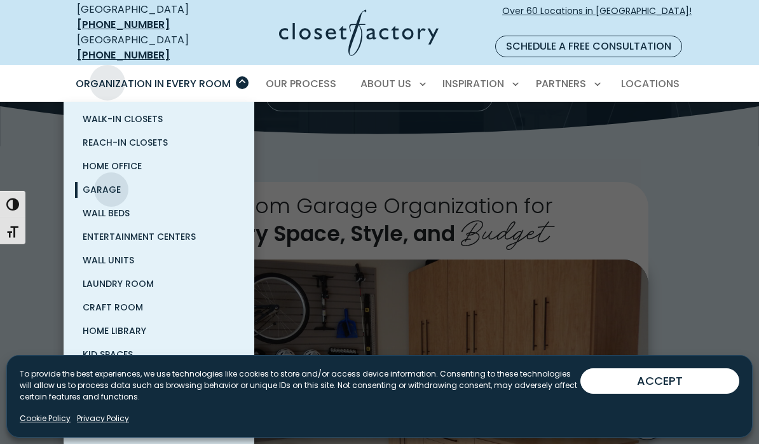
scroll to position [33, 0]
click at [112, 207] on span "Wall Beds" at bounding box center [106, 213] width 47 height 13
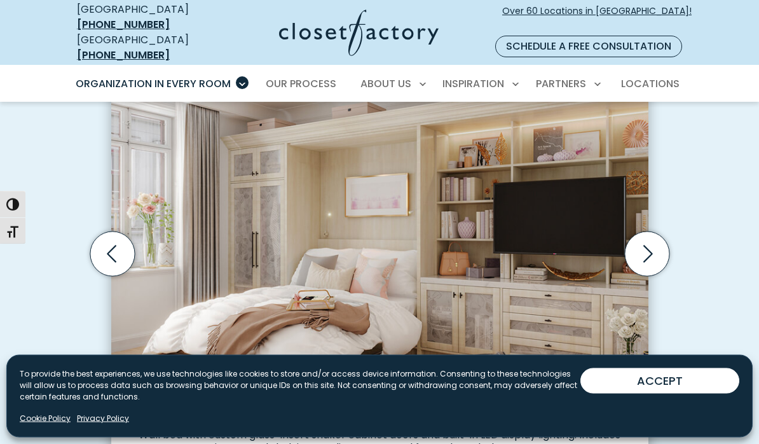
scroll to position [381, 0]
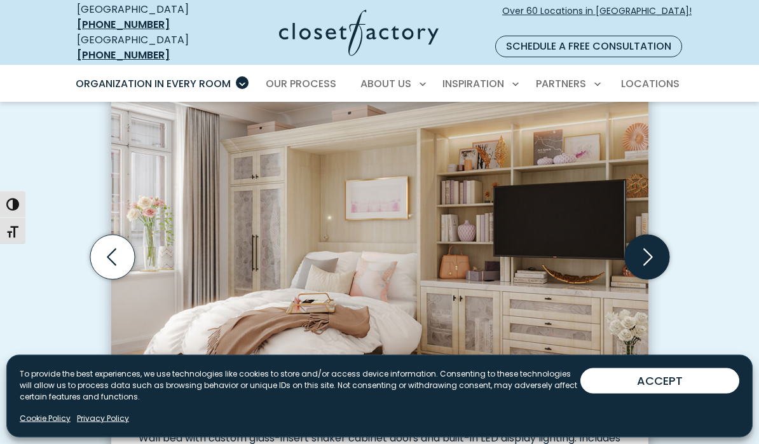
click at [644, 247] on icon "Next slide" at bounding box center [646, 257] width 44 height 44
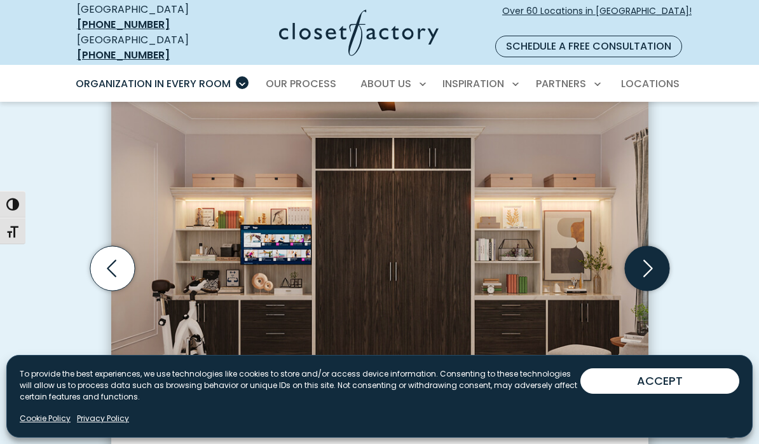
scroll to position [366, 0]
click at [644, 269] on icon "Next slide" at bounding box center [646, 269] width 44 height 44
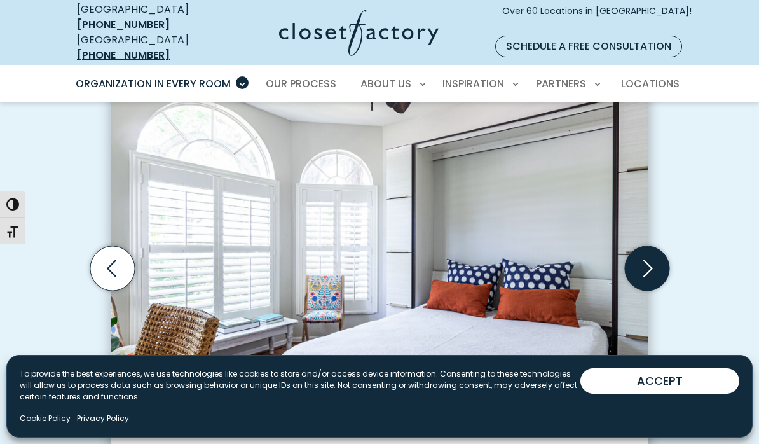
click at [649, 267] on icon "Next slide" at bounding box center [646, 268] width 44 height 44
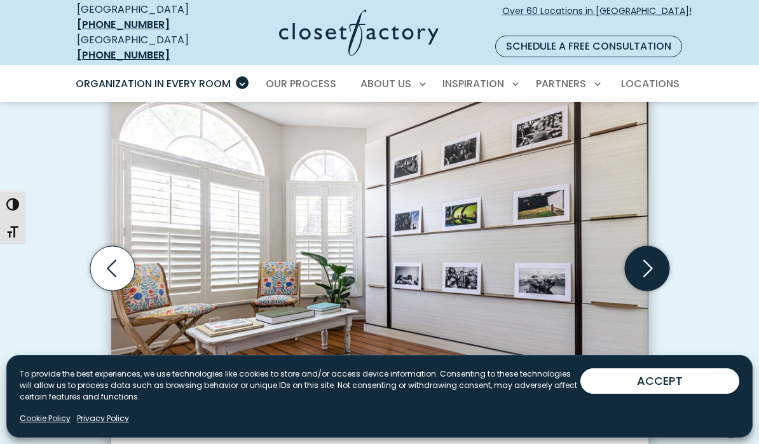
click at [631, 264] on icon "Next slide" at bounding box center [646, 268] width 44 height 44
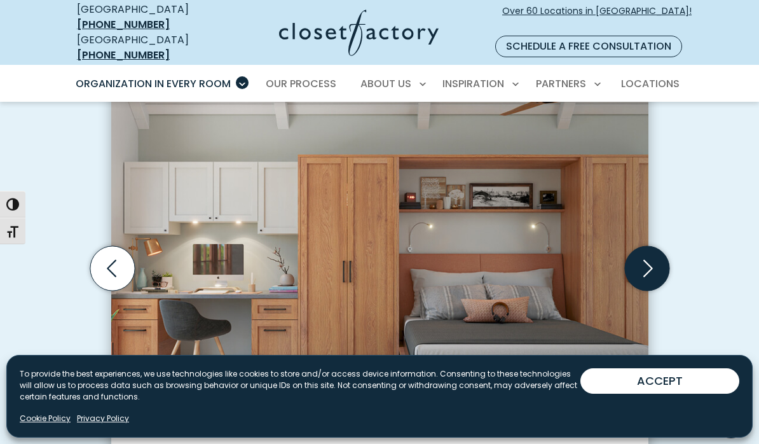
click at [649, 250] on icon "Next slide" at bounding box center [646, 268] width 44 height 44
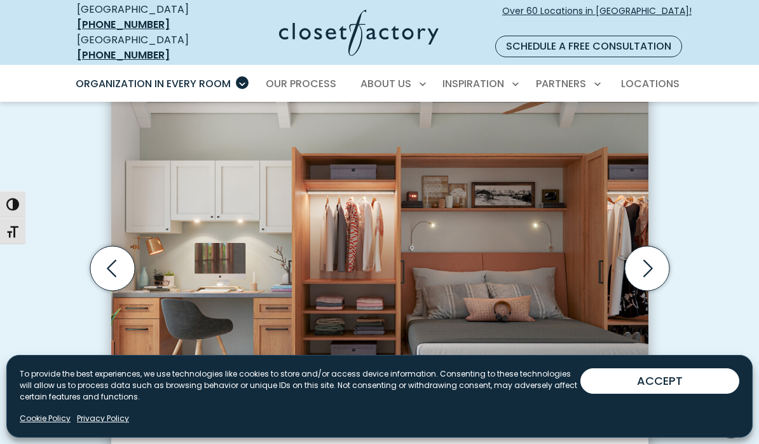
click at [140, 271] on img "Thumbnail Gallery" at bounding box center [379, 250] width 537 height 363
click at [119, 258] on icon "Previous slide" at bounding box center [112, 268] width 44 height 44
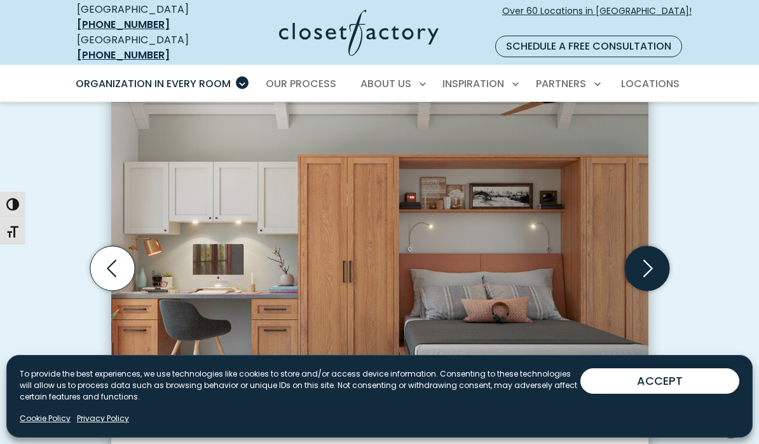
click at [647, 256] on icon "Next slide" at bounding box center [646, 268] width 44 height 44
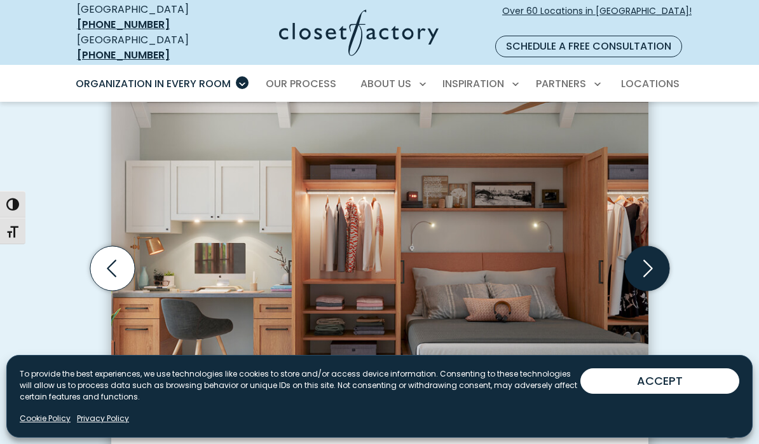
click at [649, 257] on icon "Next slide" at bounding box center [646, 268] width 44 height 44
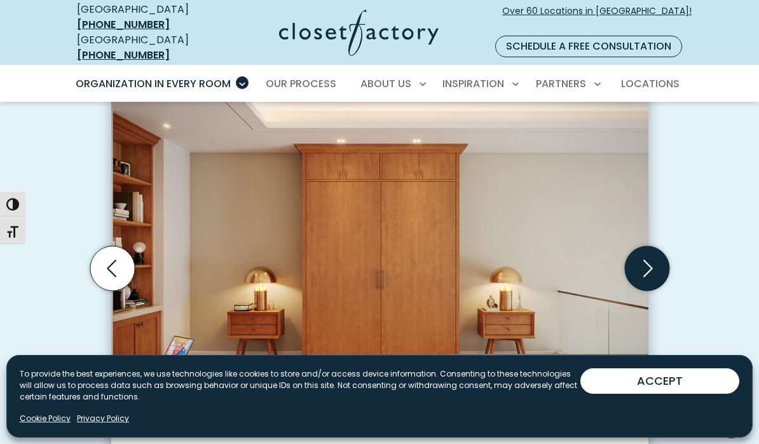
click at [653, 254] on icon "Next slide" at bounding box center [646, 268] width 44 height 44
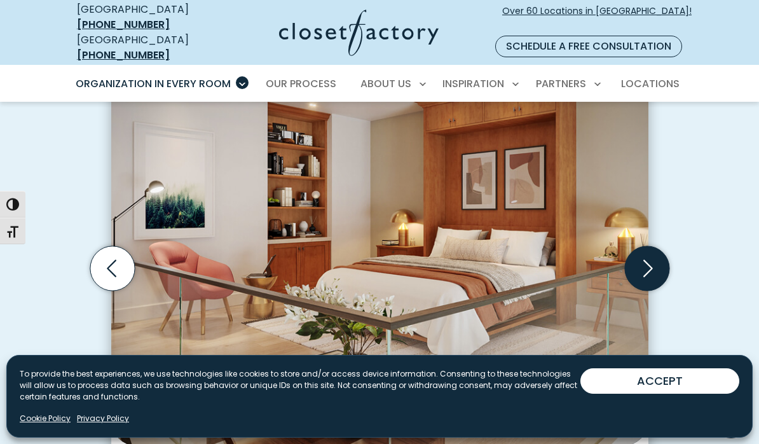
click at [654, 254] on icon "Next slide" at bounding box center [646, 268] width 44 height 44
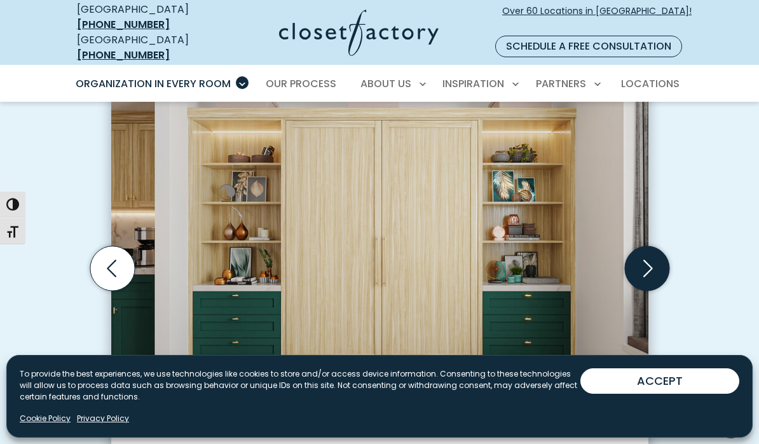
click at [650, 260] on icon "Next slide" at bounding box center [648, 268] width 10 height 17
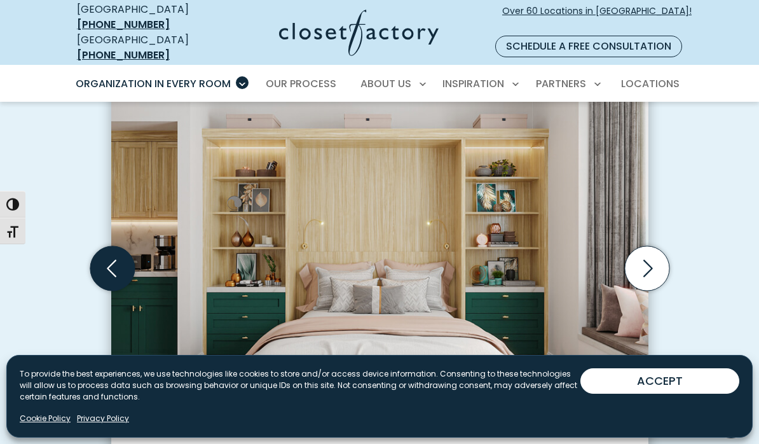
click at [116, 254] on icon "Previous slide" at bounding box center [112, 268] width 44 height 44
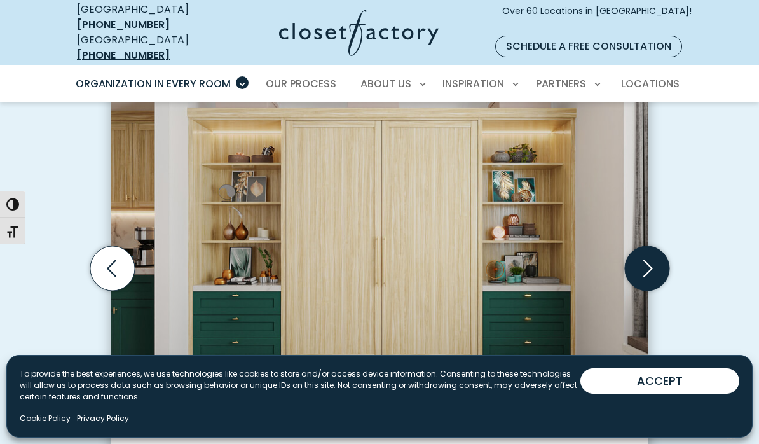
click at [646, 254] on icon "Next slide" at bounding box center [646, 268] width 44 height 44
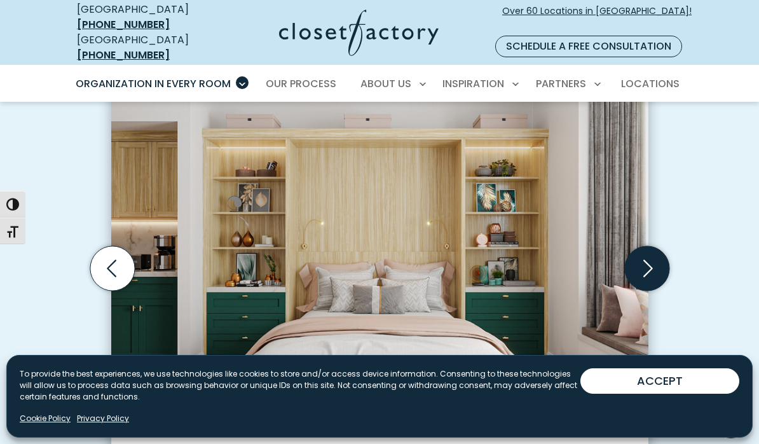
click at [644, 252] on icon "Next slide" at bounding box center [646, 268] width 44 height 44
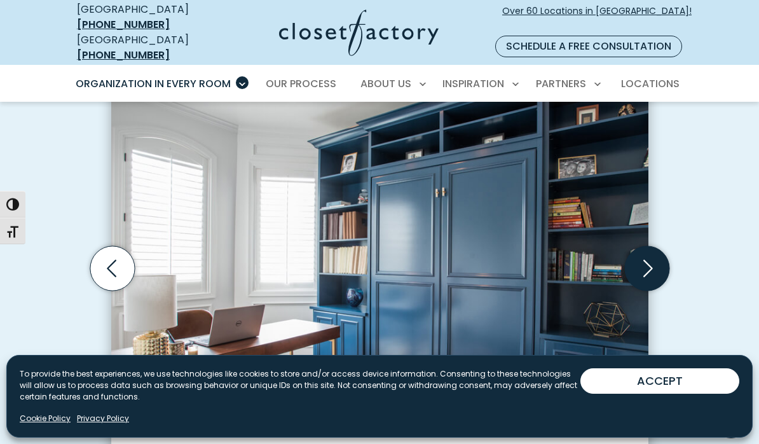
click at [649, 250] on icon "Next slide" at bounding box center [646, 268] width 44 height 44
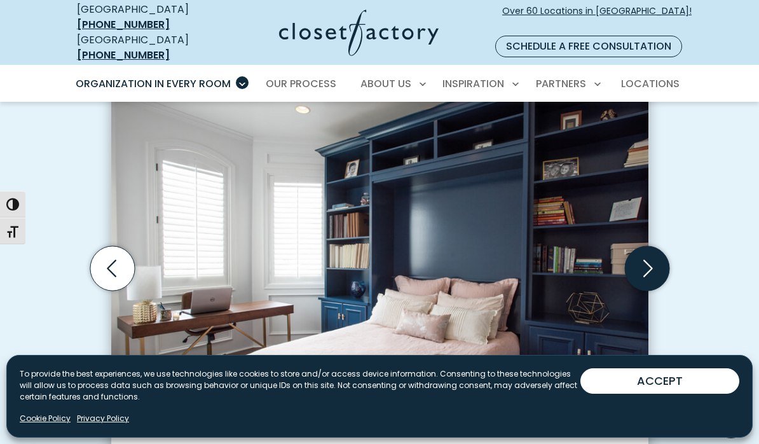
click at [647, 248] on icon "Next slide" at bounding box center [646, 268] width 44 height 44
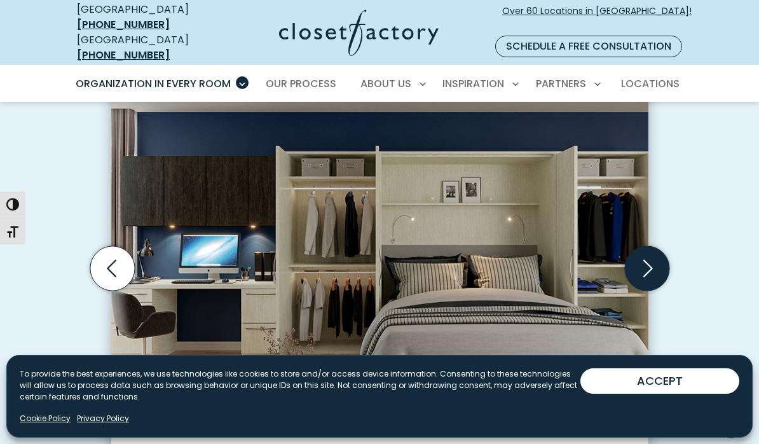
click at [649, 248] on icon "Next slide" at bounding box center [646, 268] width 44 height 44
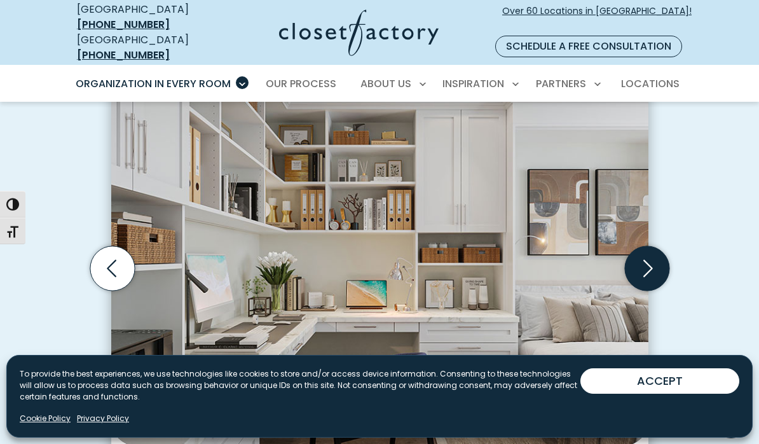
click at [649, 248] on icon "Next slide" at bounding box center [646, 268] width 44 height 44
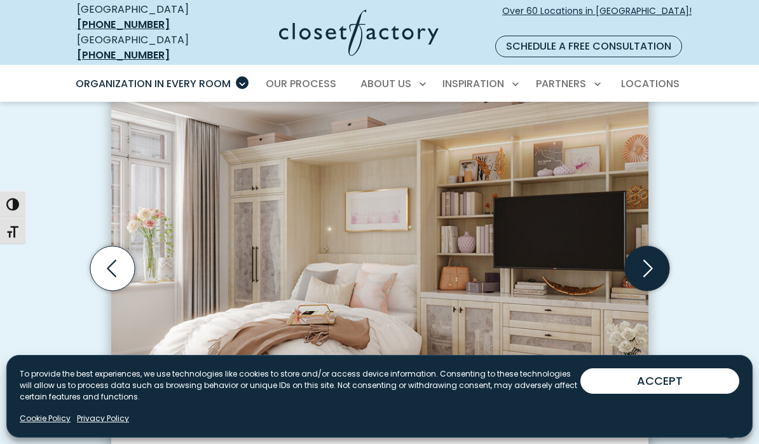
click at [647, 252] on icon "Next slide" at bounding box center [646, 268] width 44 height 44
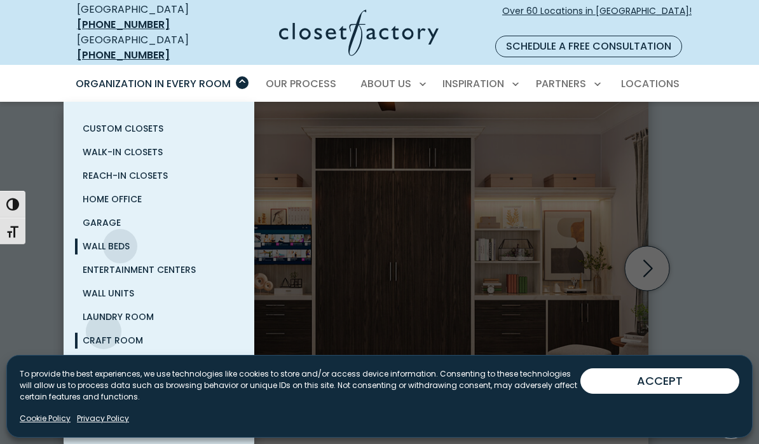
click at [103, 334] on span "Craft Room" at bounding box center [113, 340] width 60 height 13
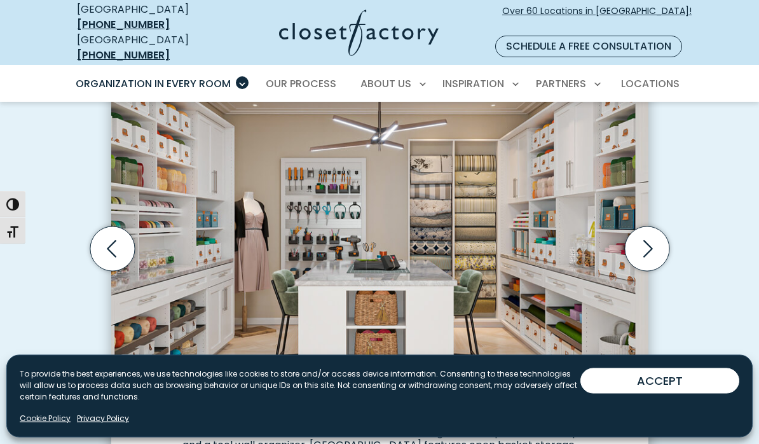
scroll to position [390, 0]
click at [647, 228] on icon "Next slide" at bounding box center [646, 248] width 44 height 44
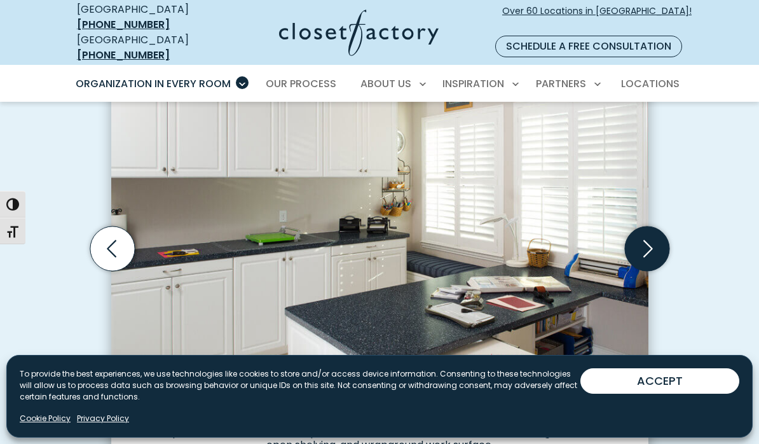
click at [654, 244] on icon "Next slide" at bounding box center [646, 248] width 44 height 44
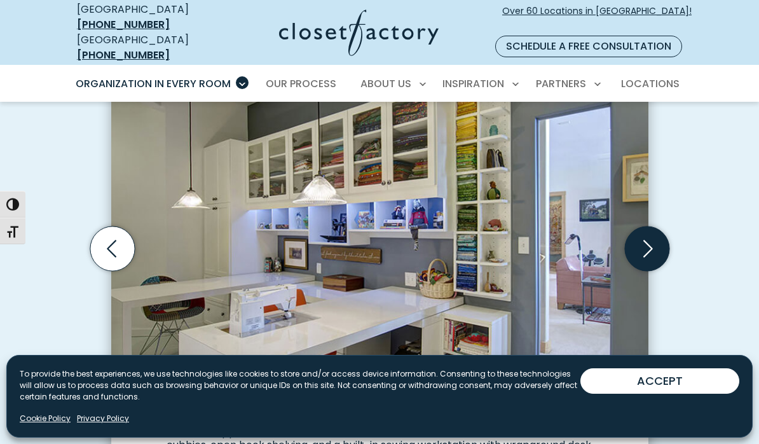
click at [643, 237] on icon "Next slide" at bounding box center [646, 248] width 44 height 44
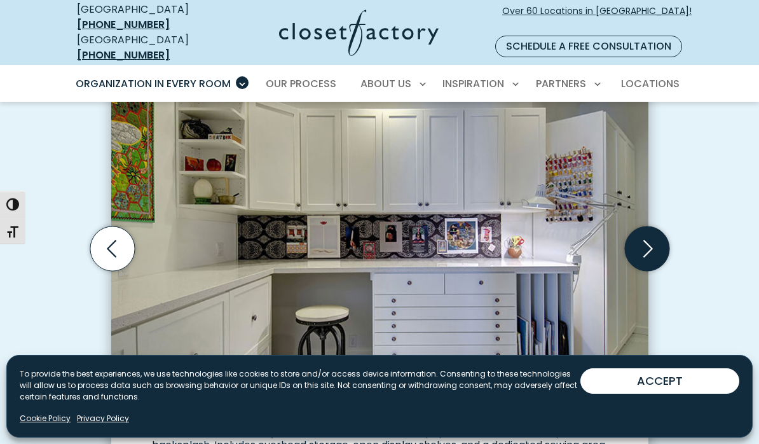
click at [640, 229] on icon "Next slide" at bounding box center [646, 248] width 44 height 44
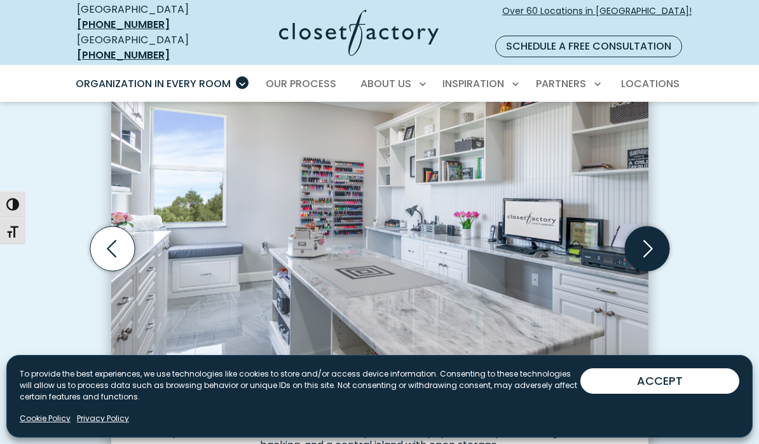
click at [646, 226] on icon "Next slide" at bounding box center [646, 248] width 44 height 44
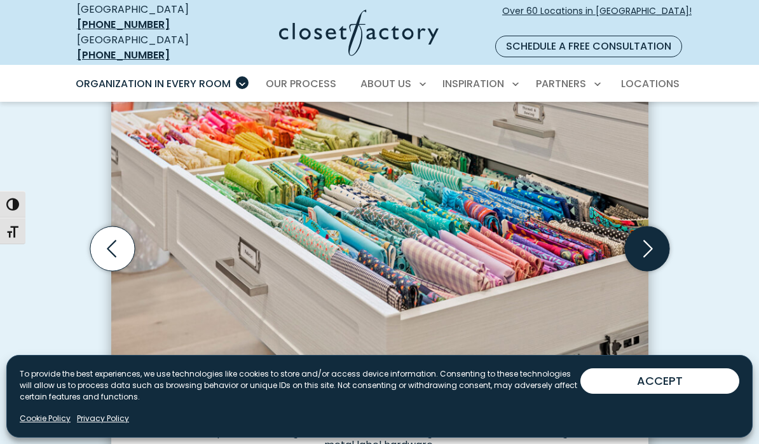
click at [640, 226] on icon "Next slide" at bounding box center [646, 248] width 44 height 44
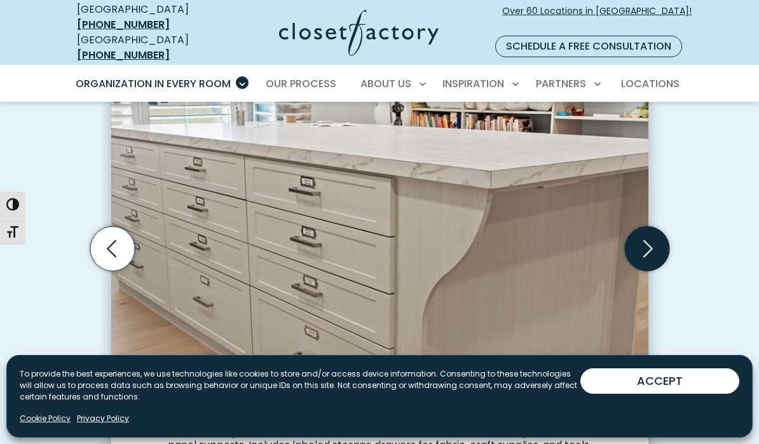
click at [642, 226] on icon "Next slide" at bounding box center [646, 248] width 44 height 44
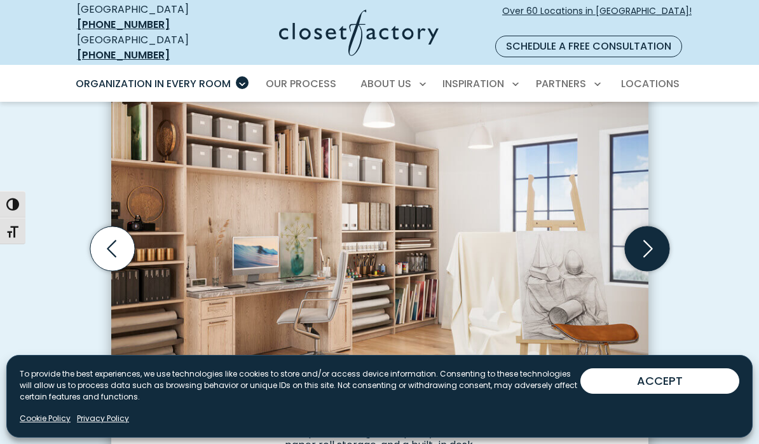
click at [644, 233] on icon "Next slide" at bounding box center [646, 248] width 44 height 44
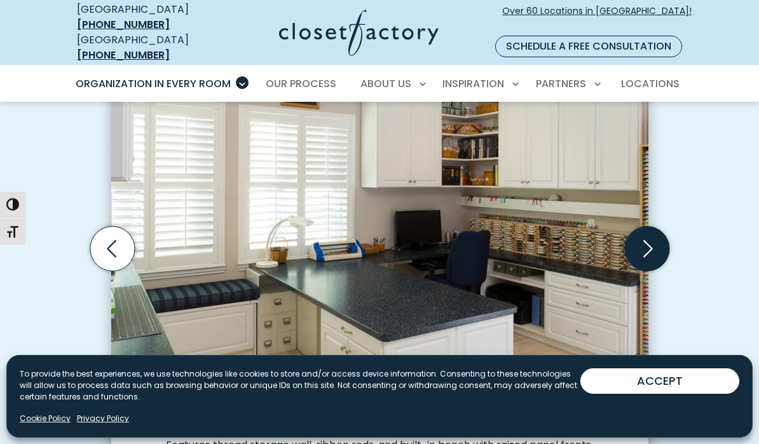
click at [642, 226] on icon "Next slide" at bounding box center [646, 248] width 44 height 44
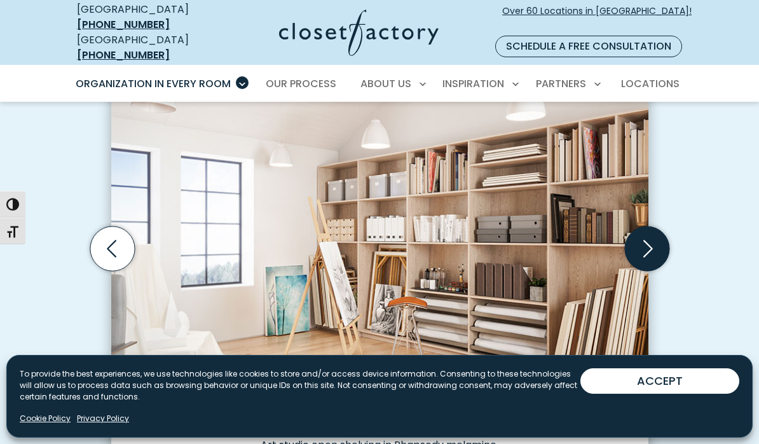
click at [640, 226] on icon "Next slide" at bounding box center [646, 248] width 44 height 44
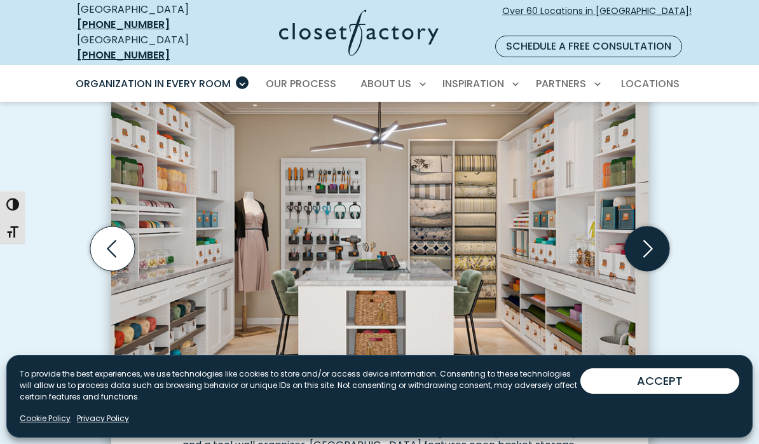
click at [642, 229] on icon "Next slide" at bounding box center [646, 248] width 44 height 44
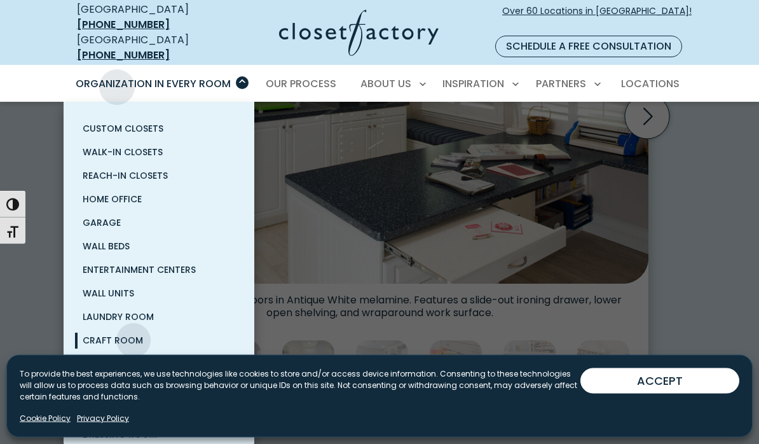
scroll to position [522, 0]
click at [116, 404] on span "Pantry & Wine Storage" at bounding box center [140, 410] width 114 height 13
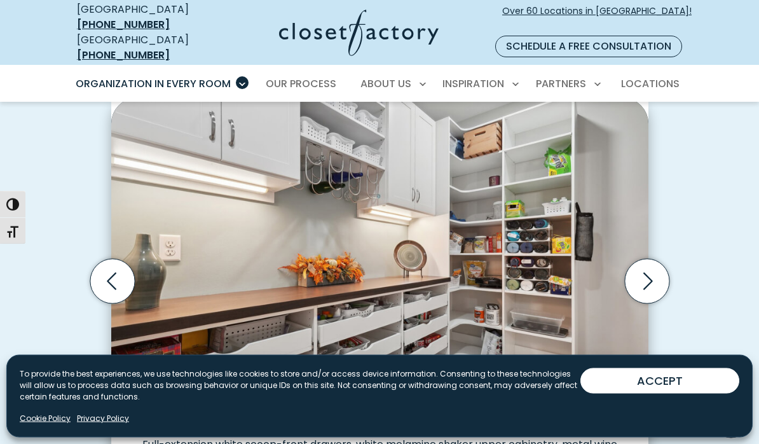
scroll to position [348, 0]
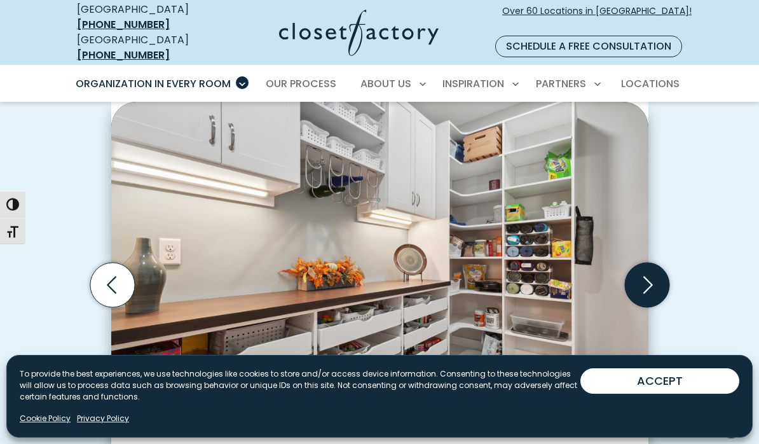
click at [653, 274] on icon "Next slide" at bounding box center [646, 284] width 44 height 44
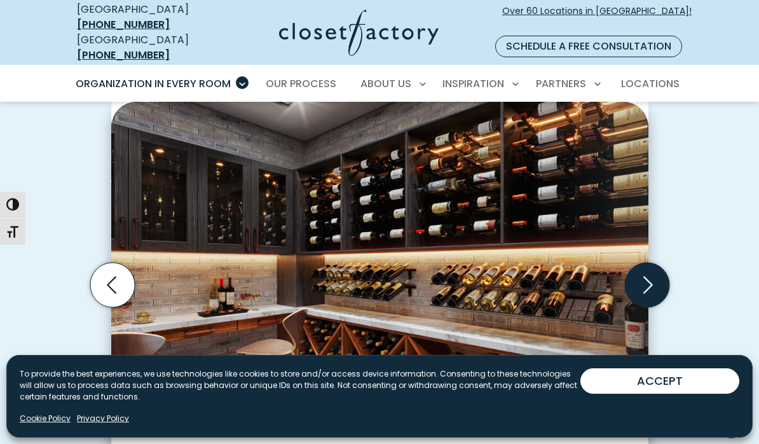
click at [645, 273] on icon "Next slide" at bounding box center [646, 284] width 44 height 44
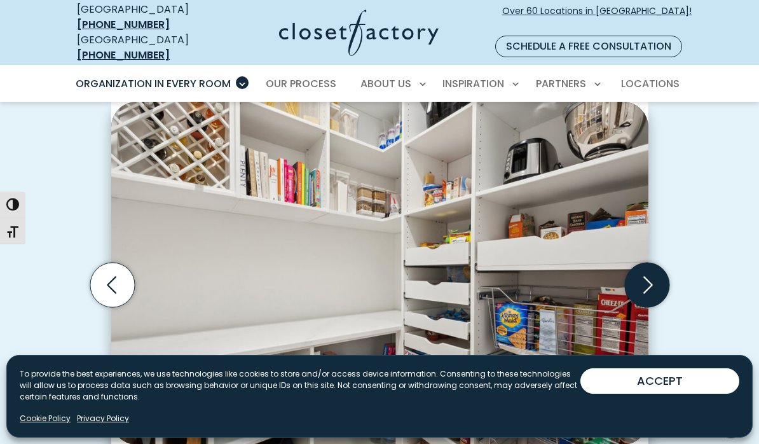
click at [643, 264] on icon "Next slide" at bounding box center [646, 284] width 44 height 44
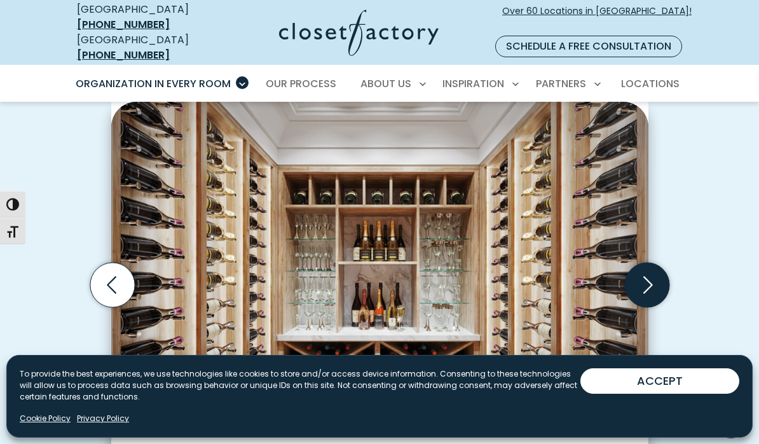
click at [647, 271] on icon "Next slide" at bounding box center [646, 284] width 44 height 44
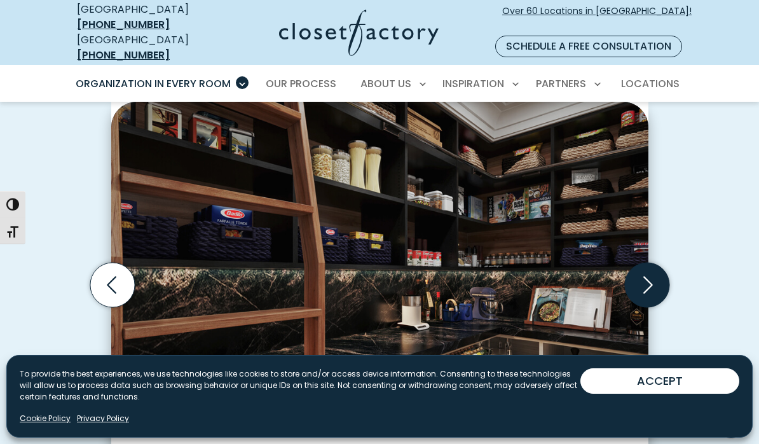
click at [643, 277] on icon "Next slide" at bounding box center [646, 284] width 44 height 44
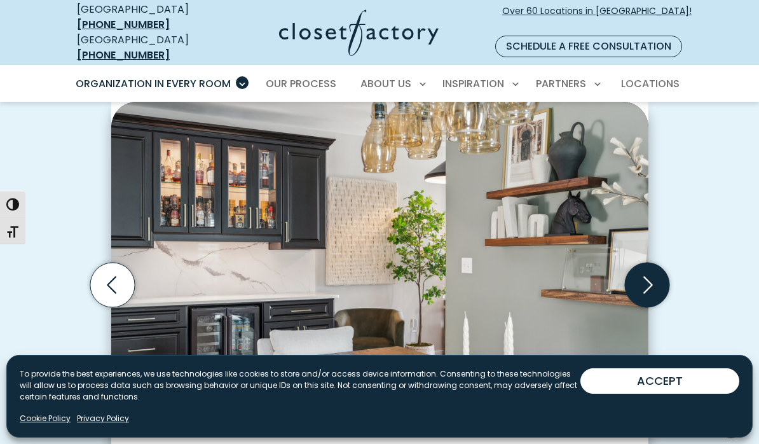
click at [651, 276] on icon "Next slide" at bounding box center [648, 284] width 10 height 17
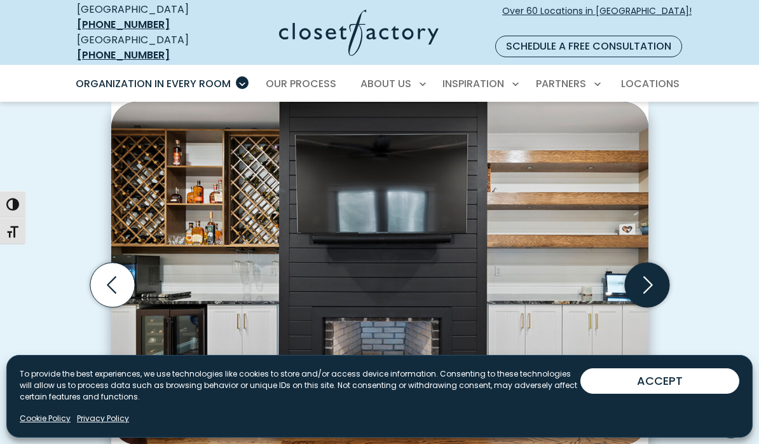
click at [645, 276] on icon "Next slide" at bounding box center [646, 284] width 44 height 44
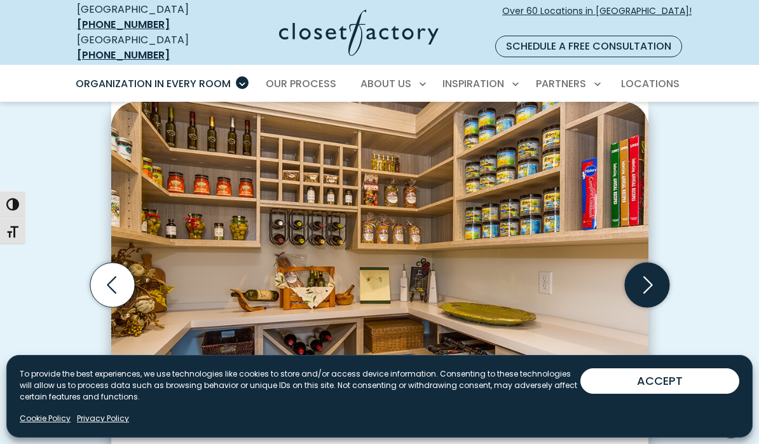
click at [648, 276] on icon "Next slide" at bounding box center [648, 284] width 10 height 17
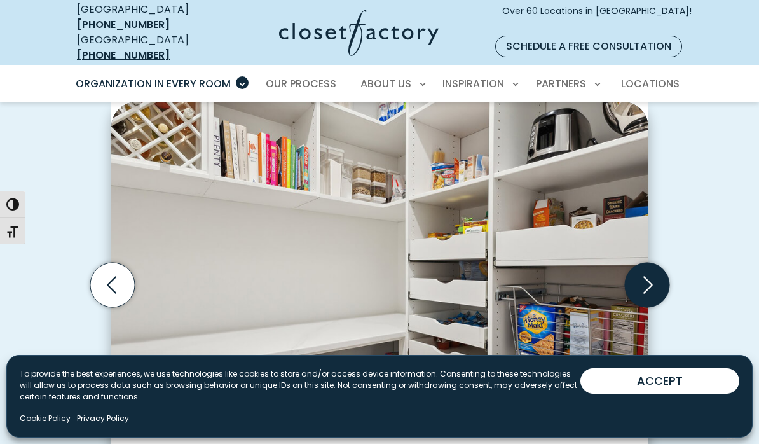
click at [642, 269] on icon "Next slide" at bounding box center [646, 284] width 44 height 44
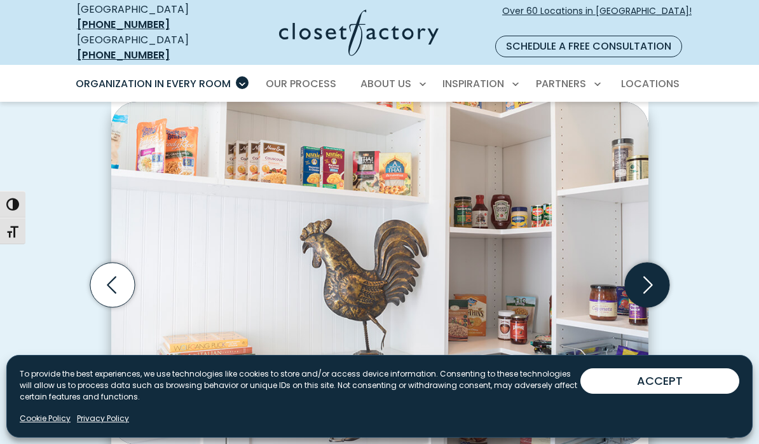
click at [648, 285] on icon "Next slide" at bounding box center [646, 284] width 44 height 44
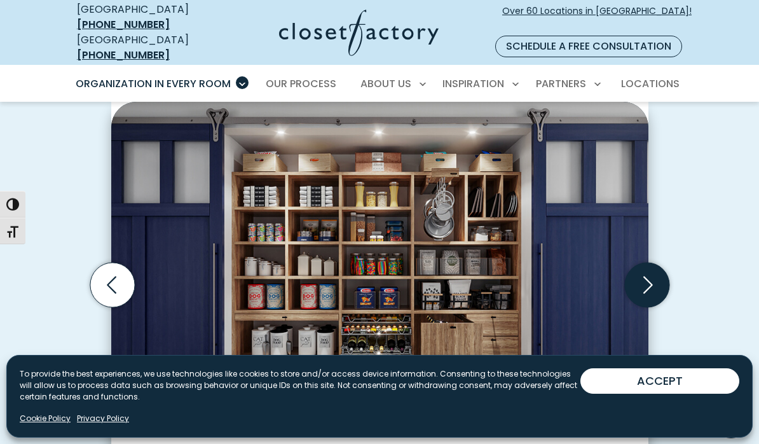
click at [646, 264] on icon "Next slide" at bounding box center [646, 284] width 44 height 44
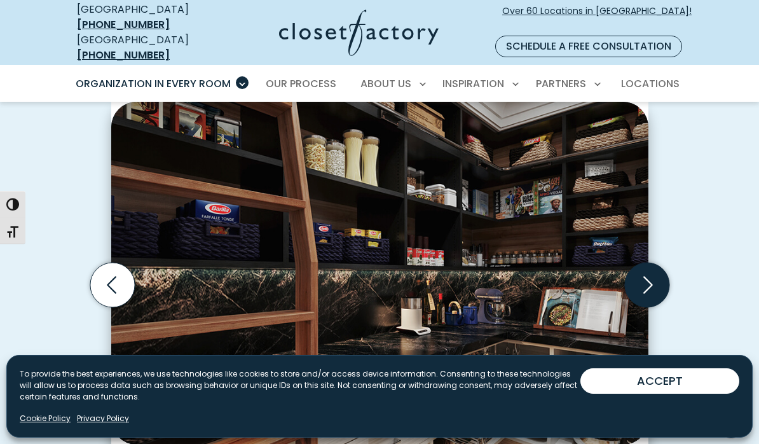
click at [646, 269] on icon "Next slide" at bounding box center [646, 284] width 44 height 44
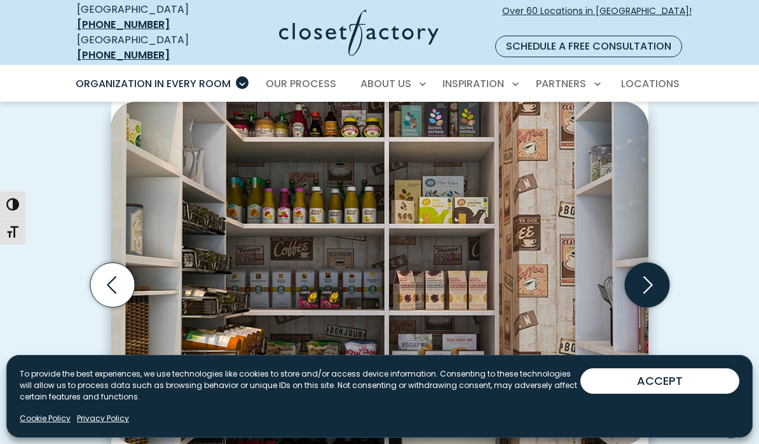
click at [640, 271] on icon "Next slide" at bounding box center [646, 284] width 44 height 44
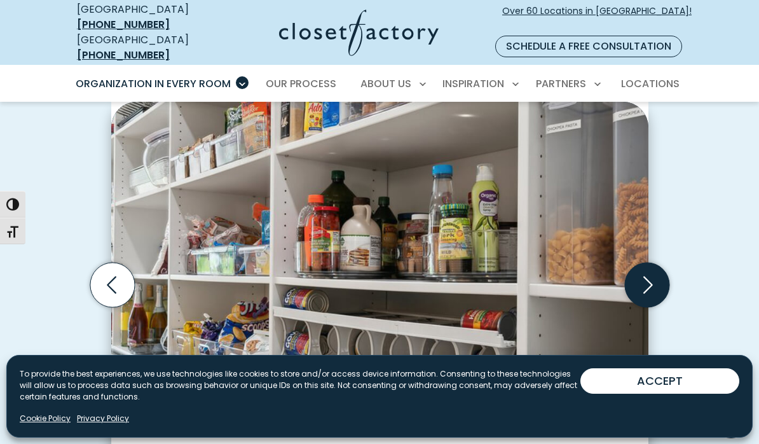
click at [647, 277] on icon "Next slide" at bounding box center [646, 284] width 44 height 44
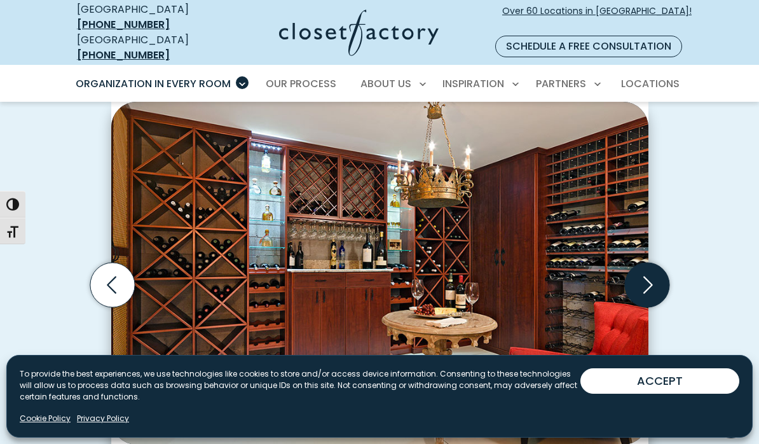
click at [642, 266] on icon "Next slide" at bounding box center [646, 284] width 44 height 44
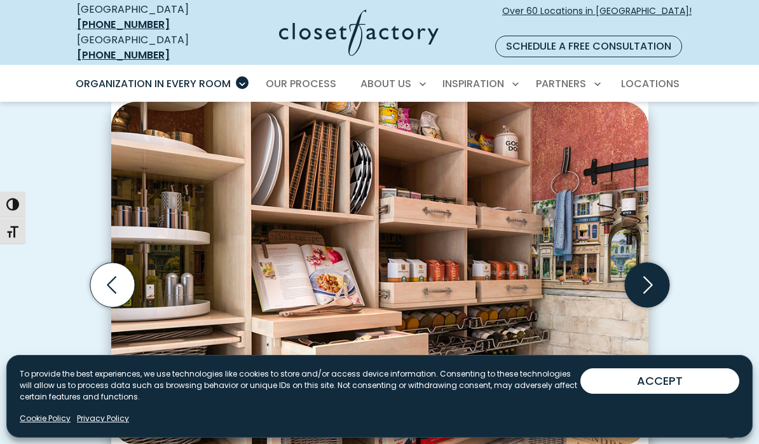
click at [645, 264] on icon "Next slide" at bounding box center [646, 284] width 44 height 44
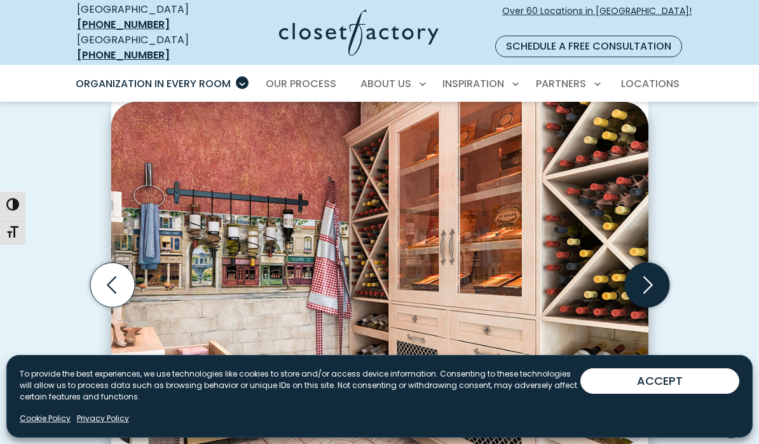
click at [648, 262] on icon "Next slide" at bounding box center [646, 284] width 44 height 44
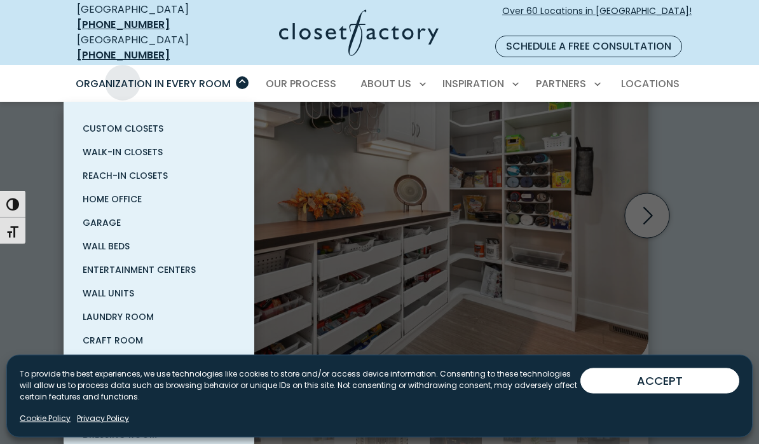
scroll to position [417, 0]
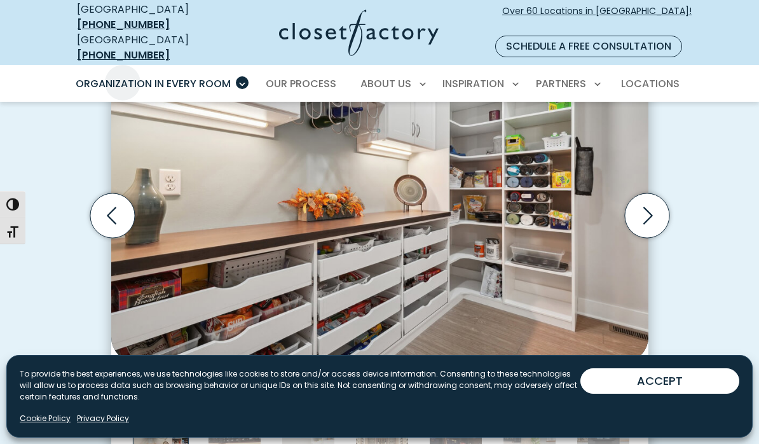
click at [54, 360] on div at bounding box center [379, 324] width 759 height 444
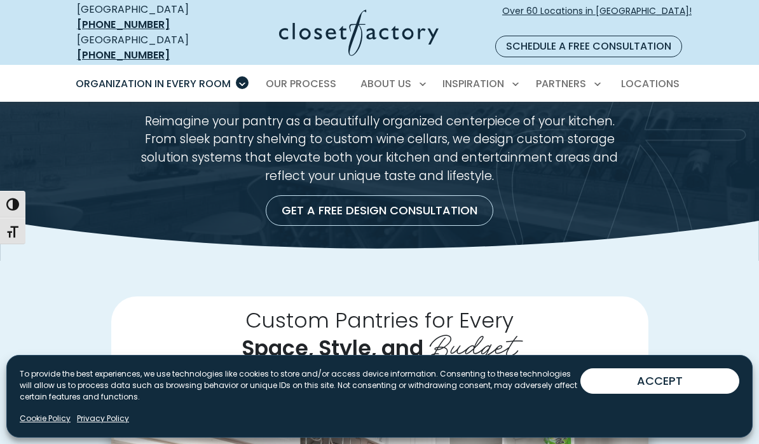
scroll to position [0, 0]
